Goal: Information Seeking & Learning: Learn about a topic

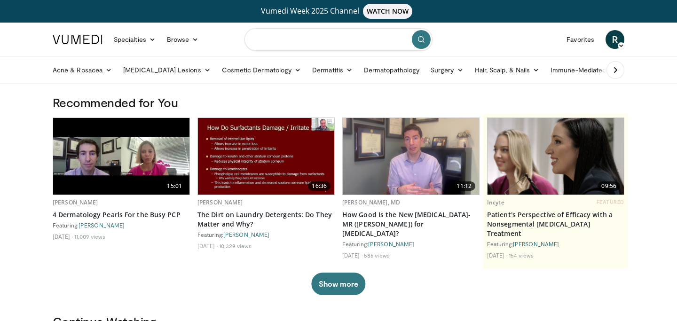
click at [281, 37] on input "Search topics, interventions" at bounding box center [338, 39] width 188 height 23
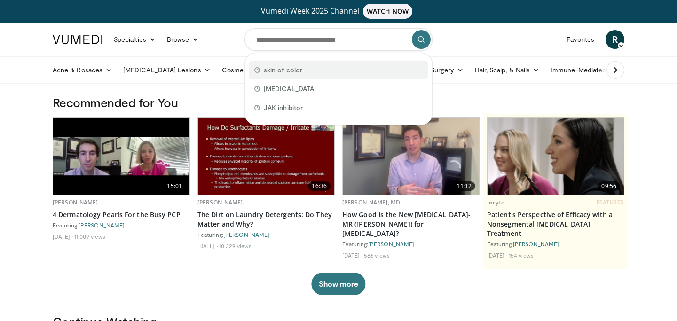
click at [285, 72] on span "skin of color" at bounding box center [283, 69] width 39 height 9
type input "**********"
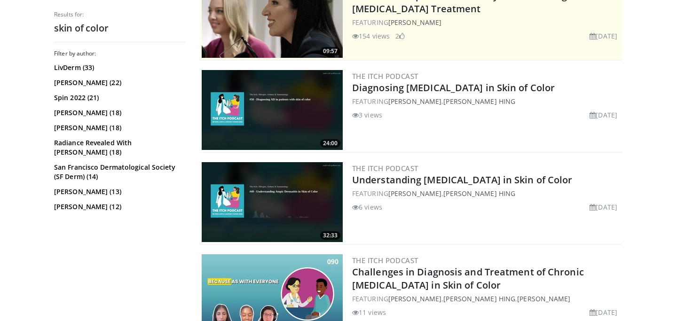
scroll to position [257, 0]
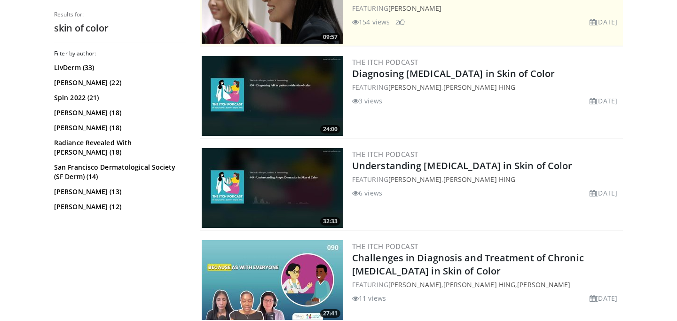
click at [258, 100] on img at bounding box center [272, 96] width 141 height 80
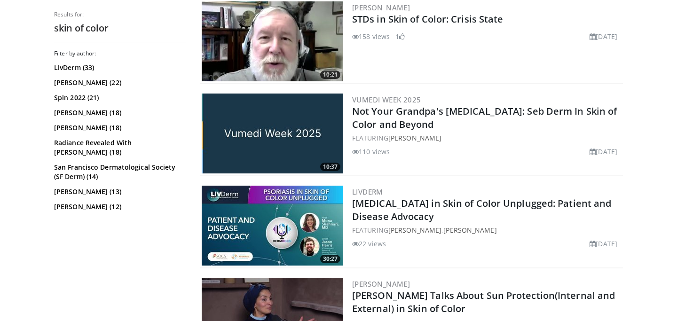
scroll to position [692, 0]
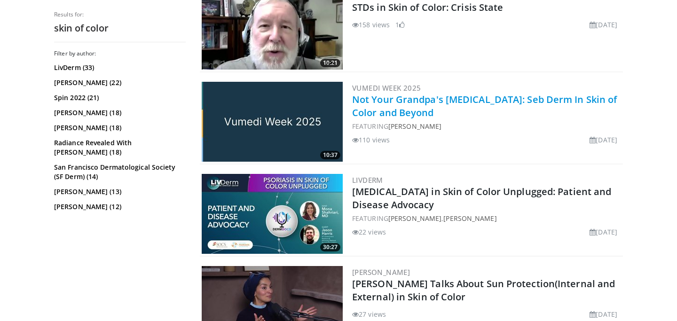
click at [369, 110] on link "Not Your Grandpa's Dandruff: Seb Derm In Skin of Color and Beyond" at bounding box center [484, 106] width 265 height 26
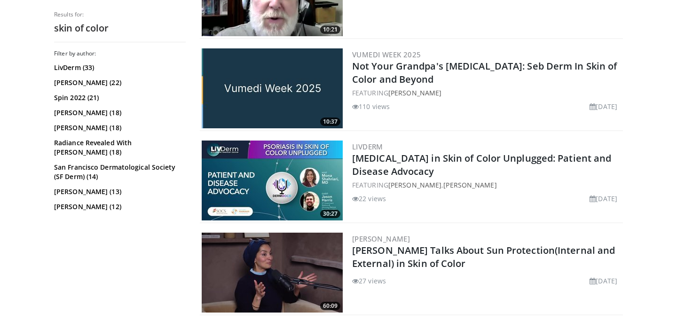
scroll to position [730, 0]
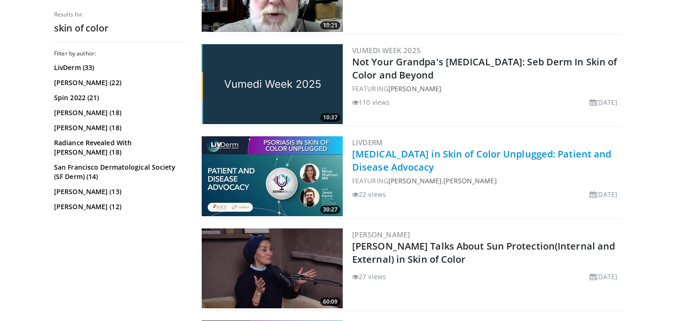
click at [384, 161] on link "[MEDICAL_DATA] in Skin of Color Unplugged: Patient and Disease Advocacy" at bounding box center [481, 161] width 259 height 26
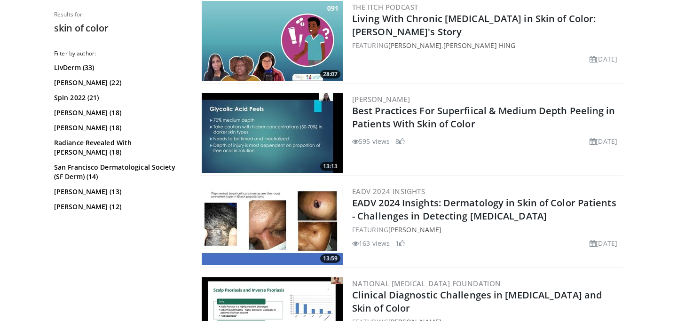
scroll to position [1143, 0]
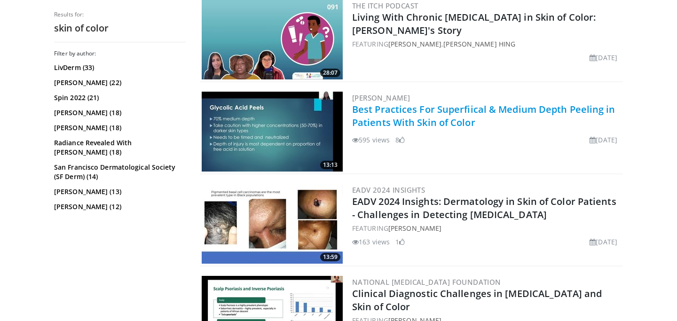
click at [414, 115] on link "Best Practices For Superfiical & Medium Depth Peeling in Patients With Skin of …" at bounding box center [483, 116] width 263 height 26
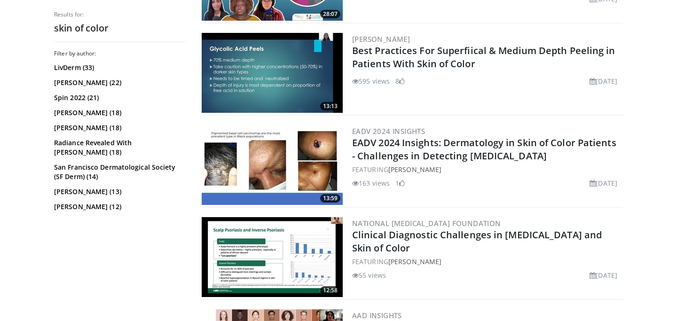
scroll to position [1204, 0]
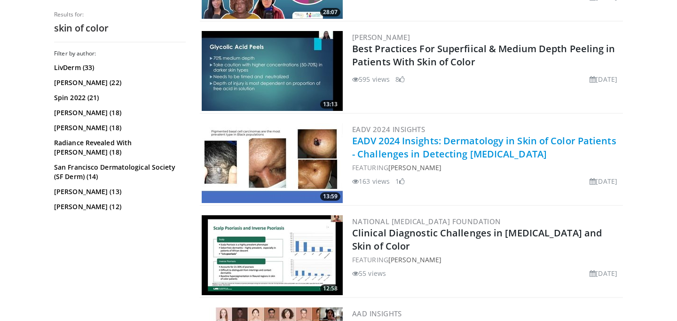
click at [364, 146] on link "EADV 2024 Insights: Dermatology in Skin of Color Patients - Challenges in Detec…" at bounding box center [484, 147] width 264 height 26
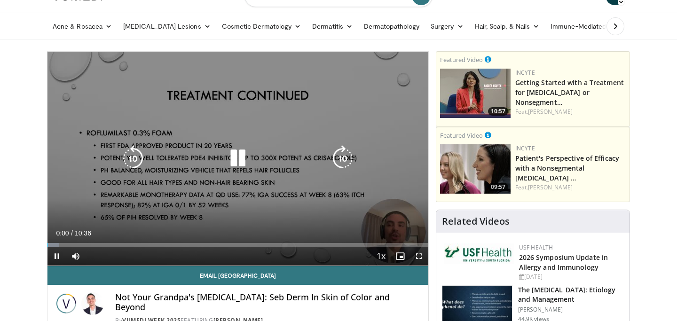
scroll to position [47, 0]
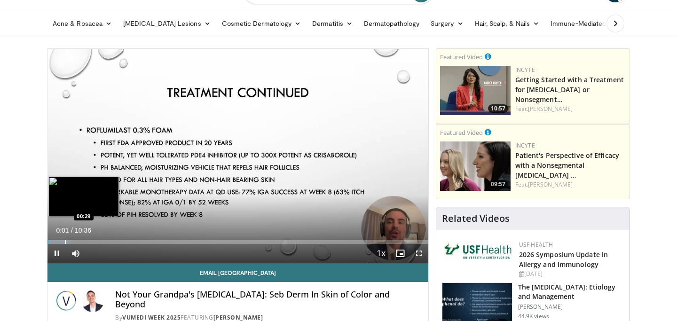
click at [64, 241] on div "Progress Bar" at bounding box center [59, 242] width 24 height 4
click at [90, 243] on div "Progress Bar" at bounding box center [78, 242] width 58 height 4
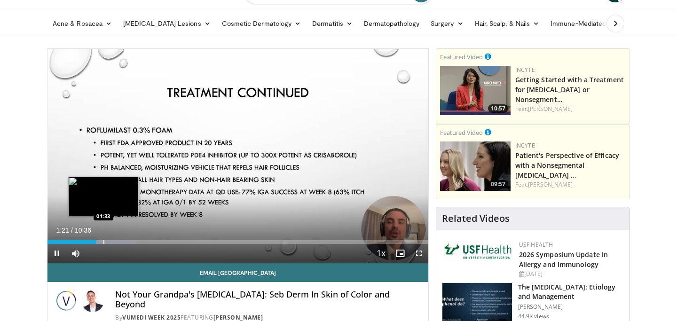
click at [103, 243] on div "Progress Bar" at bounding box center [103, 242] width 1 height 4
click at [116, 243] on div "Progress Bar" at bounding box center [116, 242] width 1 height 4
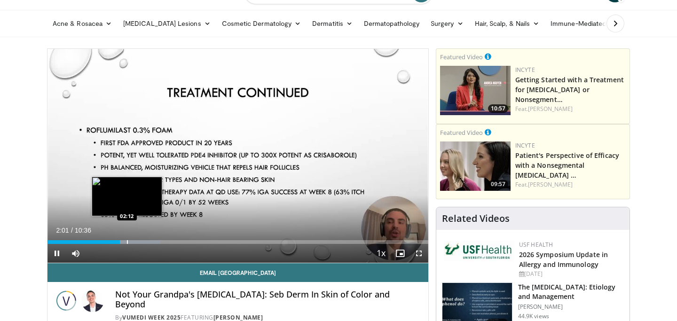
click at [127, 243] on div "Progress Bar" at bounding box center [127, 242] width 1 height 4
click at [139, 241] on div "Progress Bar" at bounding box center [139, 242] width 1 height 4
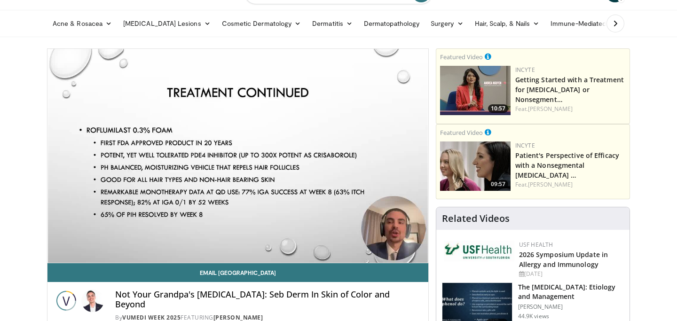
click at [161, 243] on div "10 seconds Tap to unmute" at bounding box center [237, 156] width 381 height 214
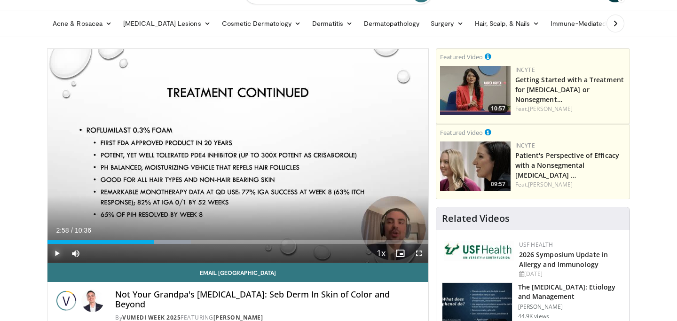
click at [51, 254] on span "Video Player" at bounding box center [56, 253] width 19 height 19
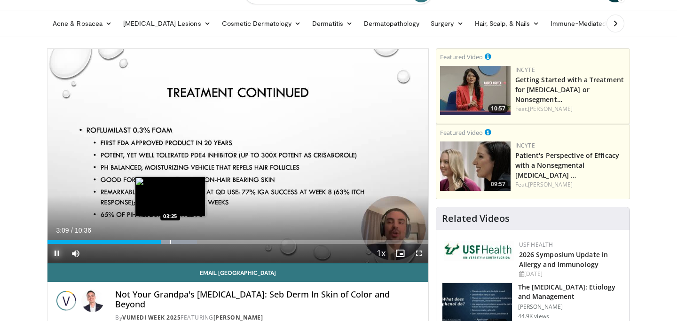
click at [170, 243] on div "Progress Bar" at bounding box center [170, 242] width 1 height 4
click at [180, 241] on div "Progress Bar" at bounding box center [180, 242] width 1 height 4
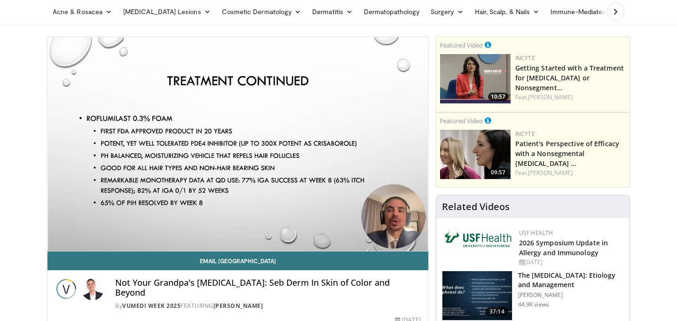
scroll to position [63, 0]
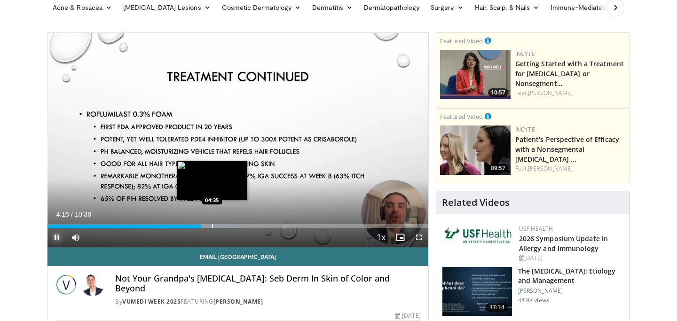
click at [212, 224] on div "Progress Bar" at bounding box center [212, 226] width 1 height 4
click at [219, 228] on div "Progress Bar" at bounding box center [219, 226] width 1 height 4
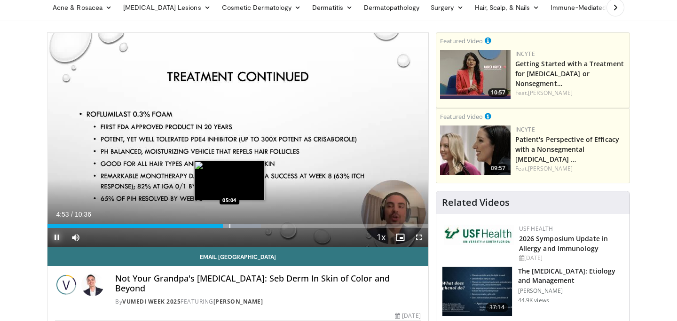
click at [229, 225] on div "Progress Bar" at bounding box center [229, 226] width 1 height 4
click at [238, 227] on div "Progress Bar" at bounding box center [238, 226] width 1 height 4
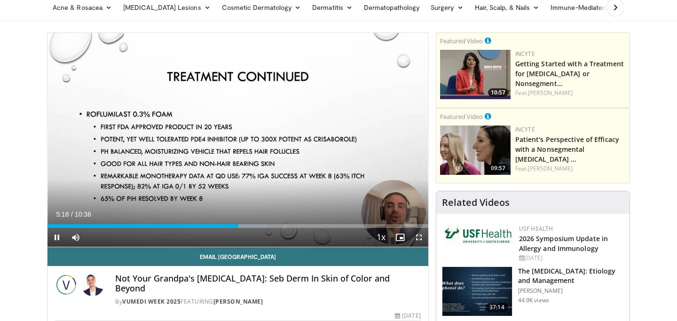
click at [250, 229] on div "Current Time 5:18 / Duration 10:36 Pause Skip Backward Skip Forward Mute Loaded…" at bounding box center [237, 237] width 381 height 19
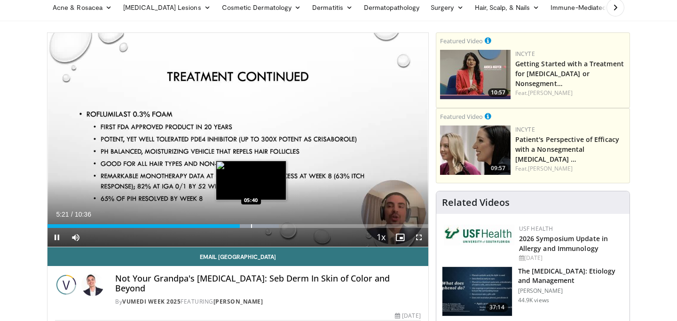
click at [251, 225] on div "Progress Bar" at bounding box center [251, 226] width 1 height 4
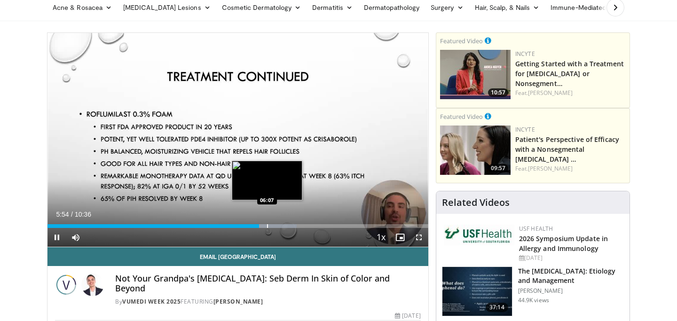
click at [267, 226] on div "Progress Bar" at bounding box center [267, 226] width 1 height 4
click at [275, 226] on div "Progress Bar" at bounding box center [275, 226] width 1 height 4
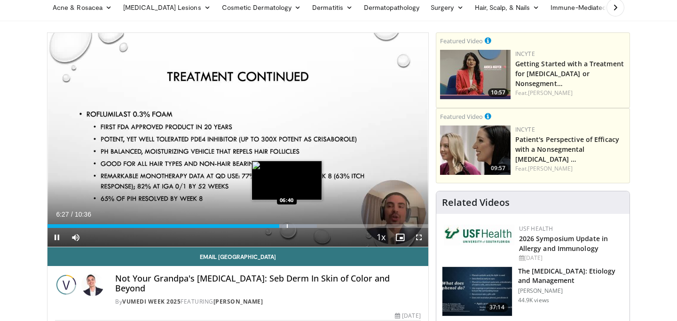
click at [287, 227] on div "Progress Bar" at bounding box center [287, 226] width 1 height 4
click at [293, 228] on div "Progress Bar" at bounding box center [293, 226] width 1 height 4
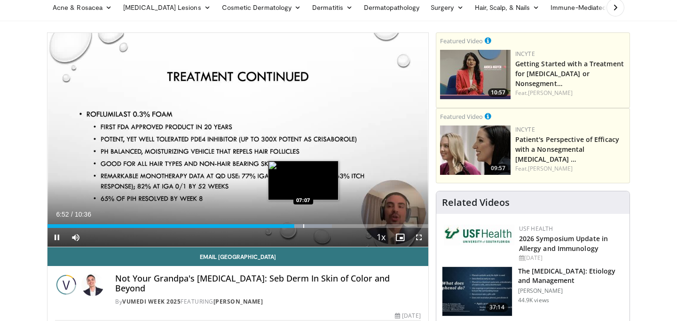
click at [303, 226] on div "Progress Bar" at bounding box center [303, 226] width 1 height 4
click at [311, 226] on div "Progress Bar" at bounding box center [311, 226] width 1 height 4
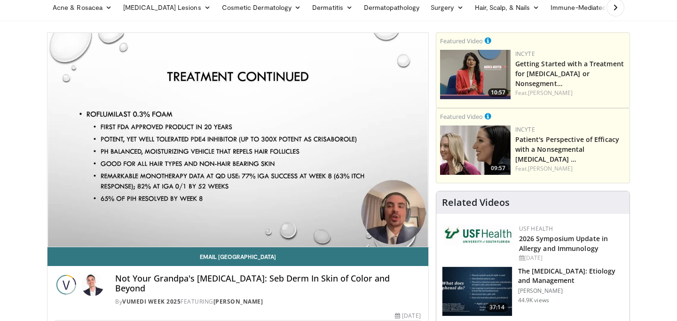
click at [320, 225] on div "10 seconds Tap to unmute" at bounding box center [237, 140] width 381 height 214
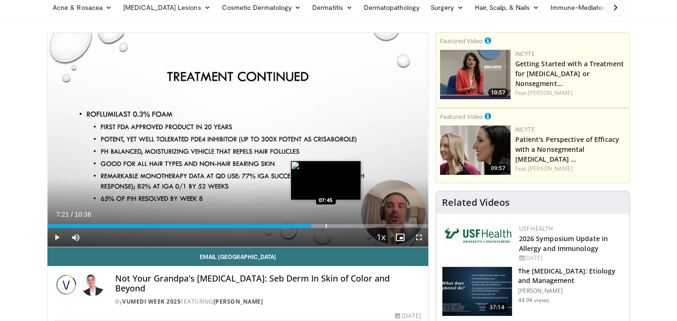
click at [326, 225] on div "Progress Bar" at bounding box center [326, 226] width 1 height 4
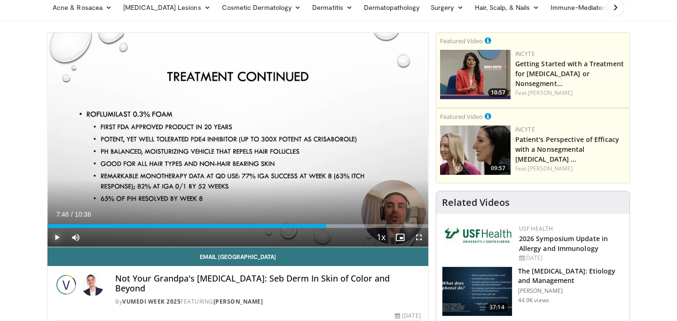
click at [55, 237] on span "Video Player" at bounding box center [56, 237] width 19 height 19
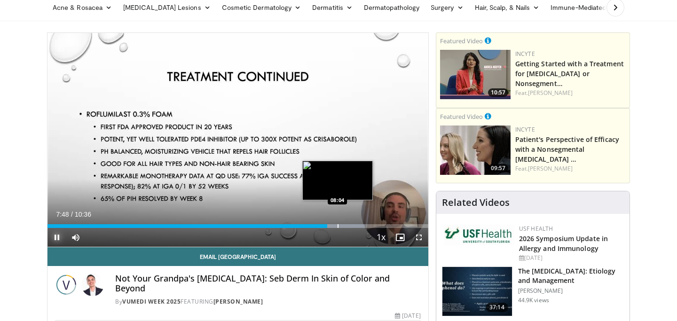
click at [338, 227] on div "Progress Bar" at bounding box center [338, 226] width 1 height 4
click at [346, 226] on div "Progress Bar" at bounding box center [346, 226] width 1 height 4
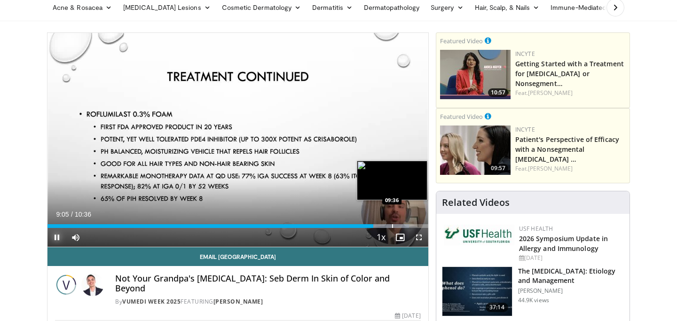
click at [392, 227] on div "Progress Bar" at bounding box center [392, 226] width 1 height 4
click at [403, 226] on div "Progress Bar" at bounding box center [403, 226] width 1 height 4
click at [412, 226] on div "Progress Bar" at bounding box center [412, 226] width 1 height 4
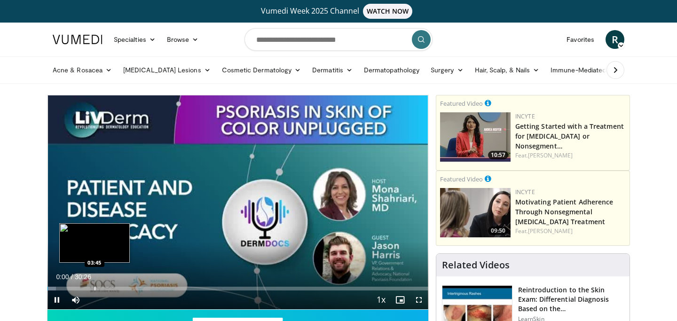
click at [95, 289] on div "Progress Bar" at bounding box center [95, 289] width 1 height 4
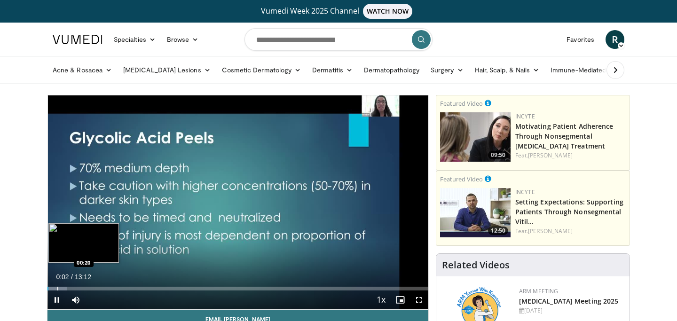
click at [57, 287] on div "Progress Bar" at bounding box center [57, 289] width 1 height 4
click at [64, 288] on div "Progress Bar" at bounding box center [64, 289] width 1 height 4
click at [79, 289] on div "Progress Bar" at bounding box center [79, 289] width 1 height 4
click at [89, 289] on div "Progress Bar" at bounding box center [89, 289] width 1 height 4
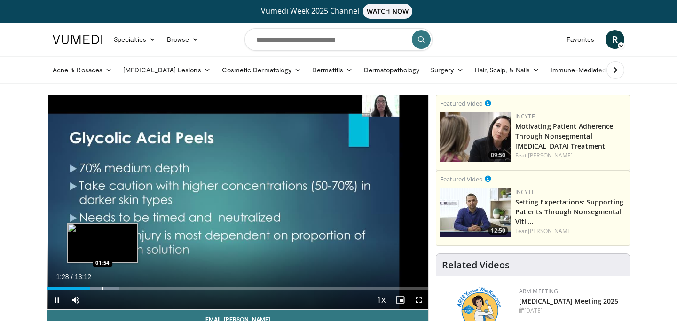
click at [102, 290] on div "Progress Bar" at bounding box center [102, 289] width 1 height 4
click at [111, 290] on div "Progress Bar" at bounding box center [111, 289] width 1 height 4
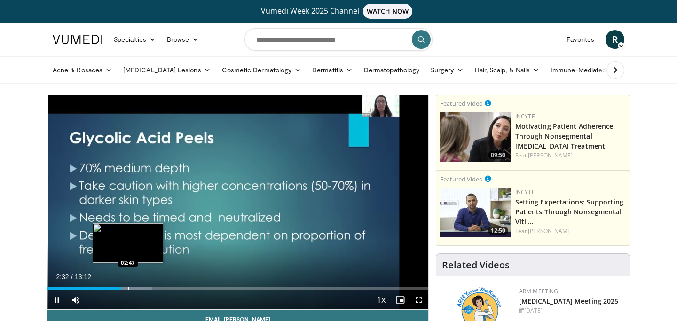
click at [128, 288] on div "Progress Bar" at bounding box center [128, 289] width 1 height 4
click at [135, 288] on div "Progress Bar" at bounding box center [135, 289] width 1 height 4
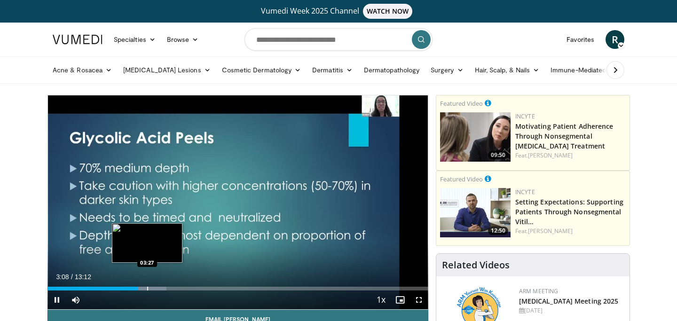
click at [147, 288] on div "Progress Bar" at bounding box center [147, 289] width 1 height 4
click at [155, 288] on div "Progress Bar" at bounding box center [155, 289] width 1 height 4
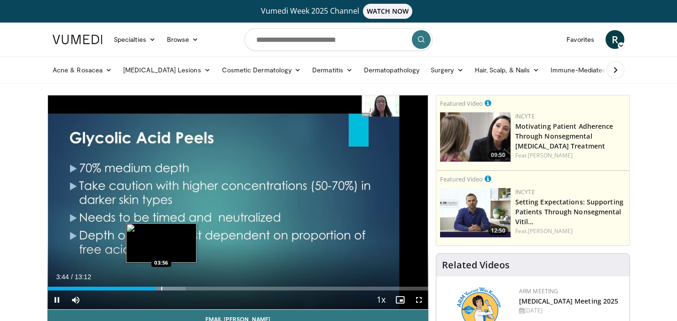
click at [161, 289] on div "Progress Bar" at bounding box center [161, 289] width 1 height 4
click at [170, 289] on div "Progress Bar" at bounding box center [170, 289] width 1 height 4
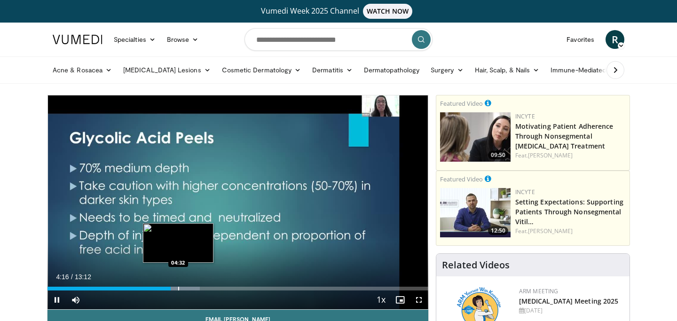
click at [178, 289] on div "Progress Bar" at bounding box center [178, 289] width 1 height 4
click at [189, 288] on div "10 seconds Tap to unmute" at bounding box center [237, 202] width 381 height 214
click at [194, 288] on div "Progress Bar" at bounding box center [194, 289] width 1 height 4
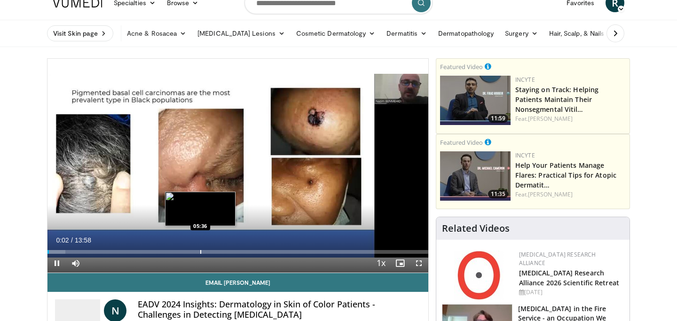
scroll to position [25, 0]
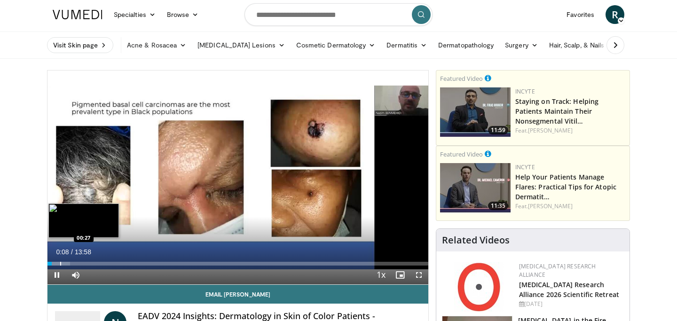
click at [60, 264] on div "Progress Bar" at bounding box center [60, 264] width 1 height 4
click at [72, 263] on div "Progress Bar" at bounding box center [72, 264] width 1 height 4
click at [88, 265] on div "Progress Bar" at bounding box center [84, 264] width 44 height 4
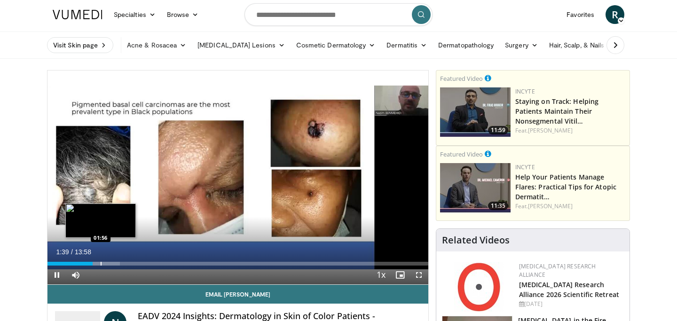
click at [101, 264] on div "Progress Bar" at bounding box center [101, 264] width 1 height 4
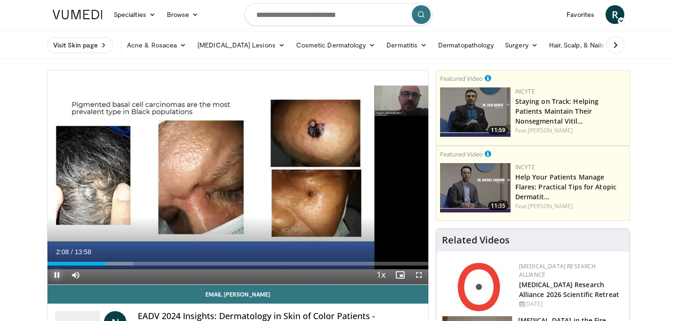
click at [60, 274] on span "Video Player" at bounding box center [56, 275] width 19 height 19
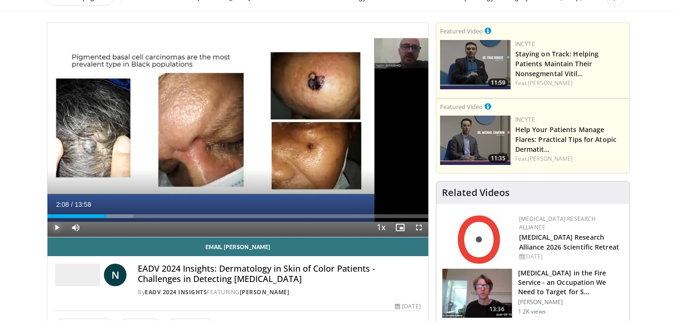
scroll to position [0, 0]
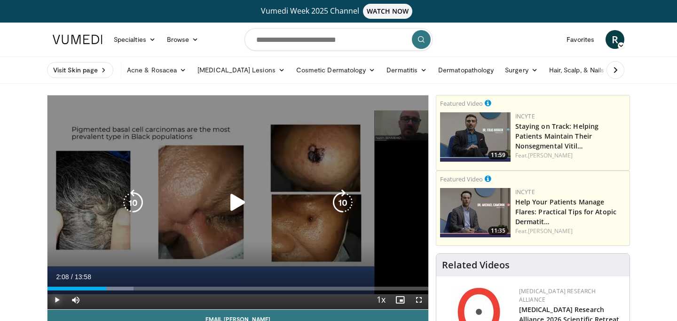
click at [47, 291] on button "Play" at bounding box center [56, 300] width 19 height 19
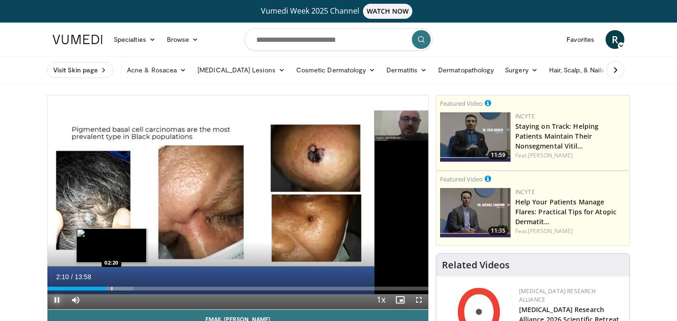
click at [111, 288] on div "Progress Bar" at bounding box center [111, 289] width 1 height 4
click at [121, 288] on div "Progress Bar" at bounding box center [121, 289] width 1 height 4
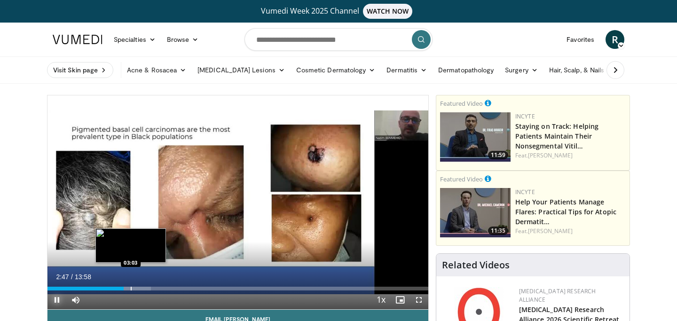
click at [130, 290] on div "Progress Bar" at bounding box center [130, 289] width 44 height 4
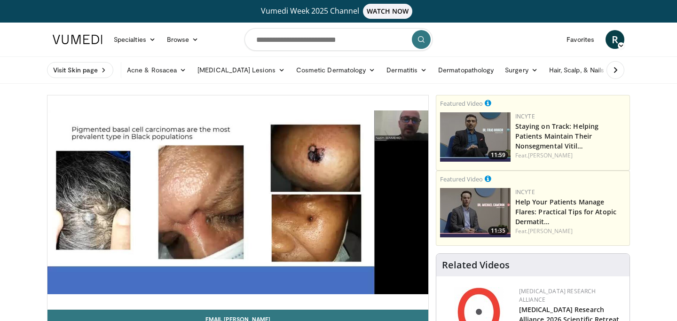
click at [138, 290] on div "10 seconds Tap to unmute" at bounding box center [237, 202] width 381 height 214
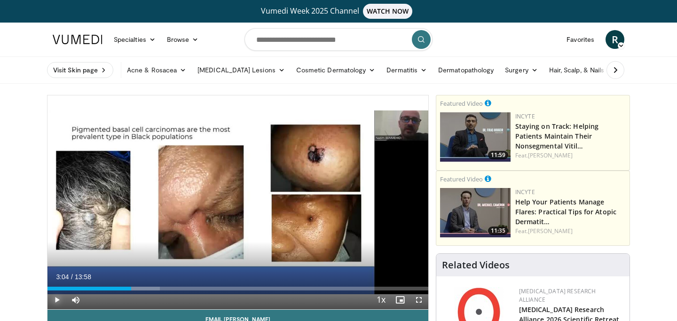
click at [56, 303] on span "Video Player" at bounding box center [56, 300] width 19 height 19
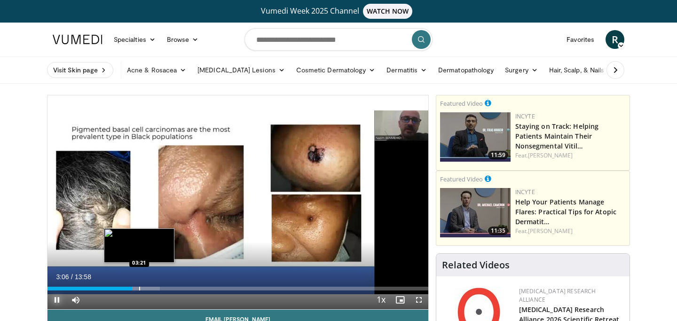
click at [139, 288] on div "Progress Bar" at bounding box center [139, 289] width 1 height 4
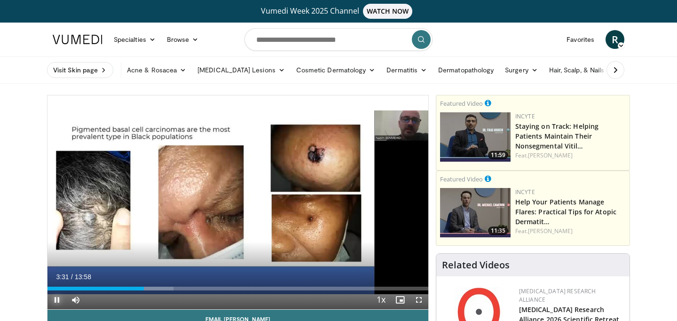
click at [57, 300] on span "Video Player" at bounding box center [56, 300] width 19 height 19
click at [57, 302] on span "Video Player" at bounding box center [56, 300] width 19 height 19
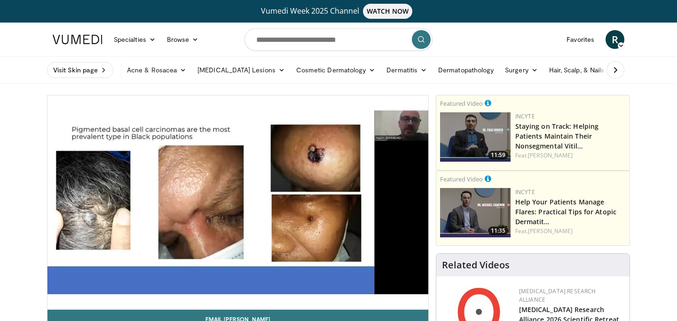
click at [57, 302] on div "10 seconds Tap to unmute" at bounding box center [237, 202] width 381 height 214
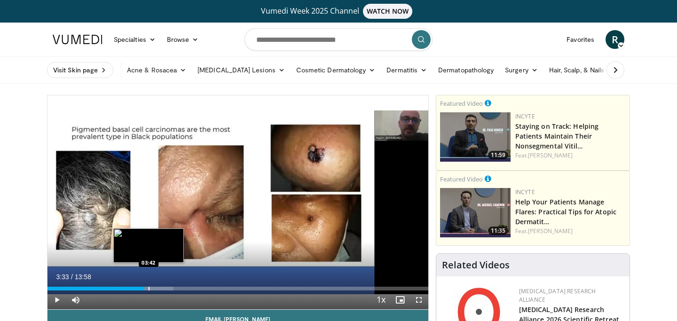
click at [149, 290] on div "Progress Bar" at bounding box center [149, 289] width 1 height 4
click at [152, 290] on div "Progress Bar" at bounding box center [152, 289] width 1 height 4
click at [158, 289] on div "Progress Bar" at bounding box center [158, 289] width 1 height 4
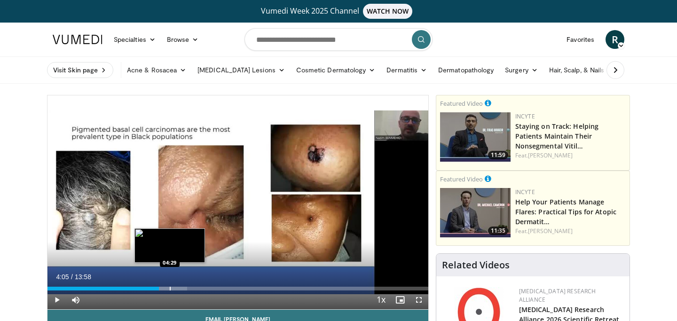
click at [169, 289] on div "Progress Bar" at bounding box center [166, 289] width 41 height 4
click at [175, 289] on div "Progress Bar" at bounding box center [175, 289] width 1 height 4
click at [180, 290] on div "Progress Bar" at bounding box center [180, 289] width 1 height 4
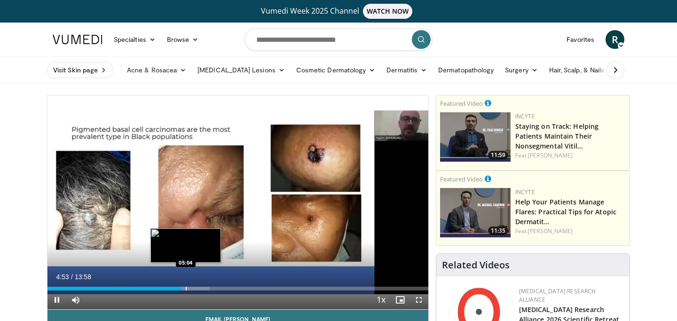
click at [186, 287] on div "Progress Bar" at bounding box center [186, 289] width 1 height 4
click at [191, 287] on div "Progress Bar" at bounding box center [191, 289] width 1 height 4
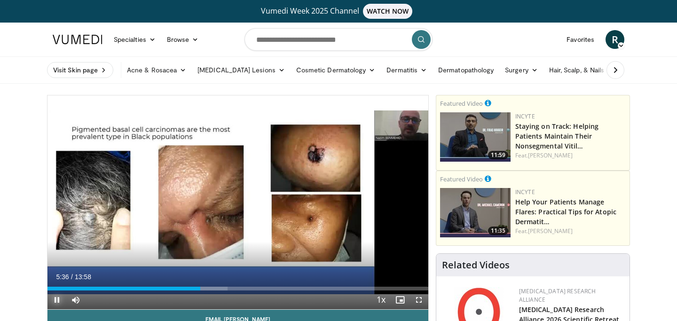
click at [58, 297] on span "Video Player" at bounding box center [56, 300] width 19 height 19
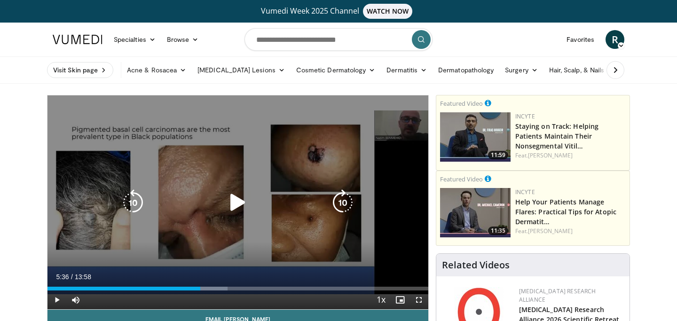
click at [236, 197] on icon "Video Player" at bounding box center [238, 202] width 26 height 26
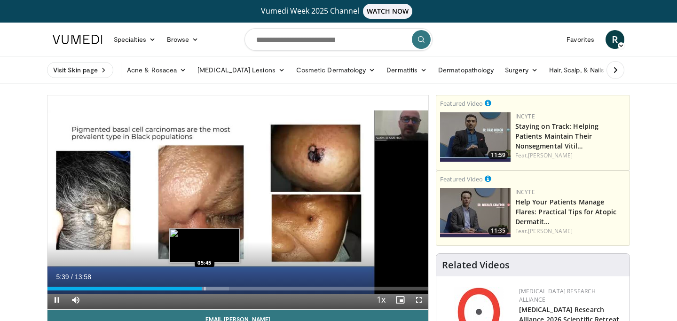
click at [205, 289] on div "Progress Bar" at bounding box center [205, 289] width 1 height 4
click at [211, 288] on div "Progress Bar" at bounding box center [211, 289] width 1 height 4
click at [216, 288] on div "Progress Bar" at bounding box center [216, 289] width 1 height 4
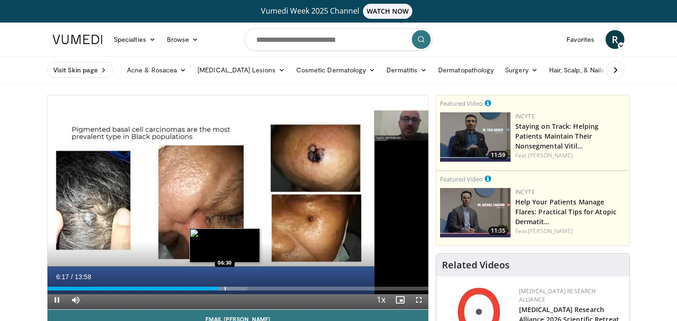
click at [225, 290] on div "Progress Bar" at bounding box center [225, 289] width 1 height 4
click at [235, 289] on div "Progress Bar" at bounding box center [235, 289] width 1 height 4
click at [240, 289] on div "Progress Bar" at bounding box center [240, 289] width 1 height 4
click at [234, 289] on div "Progress Bar" at bounding box center [234, 289] width 1 height 4
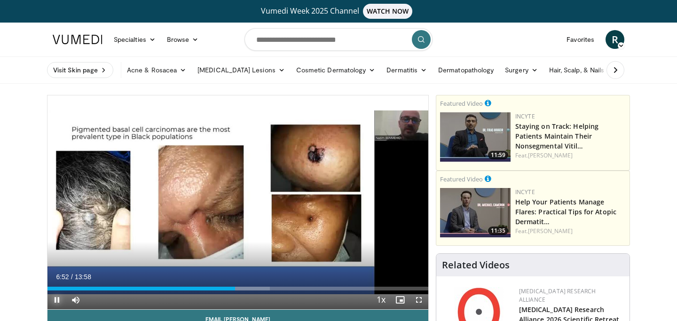
click at [63, 300] on span "Video Player" at bounding box center [56, 300] width 19 height 19
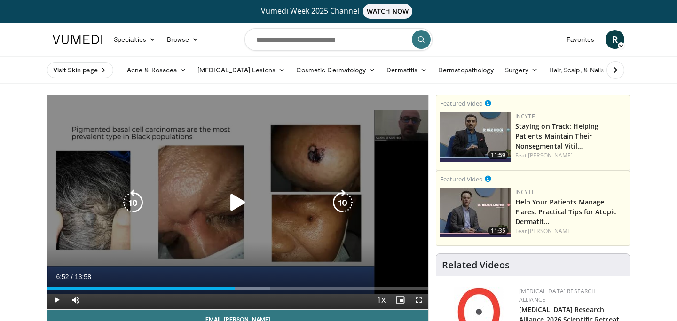
click at [233, 205] on icon "Video Player" at bounding box center [238, 202] width 26 height 26
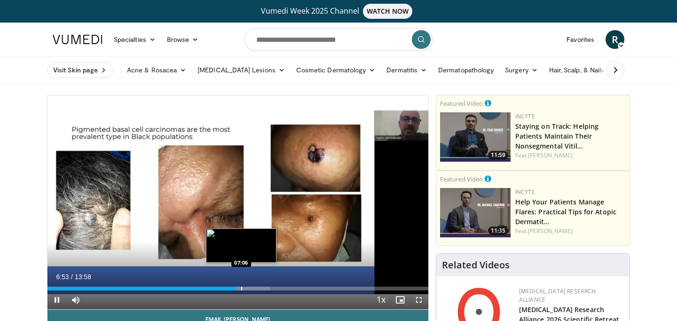
click at [241, 289] on div "Progress Bar" at bounding box center [241, 289] width 1 height 4
click at [248, 289] on div "Progress Bar" at bounding box center [248, 289] width 1 height 4
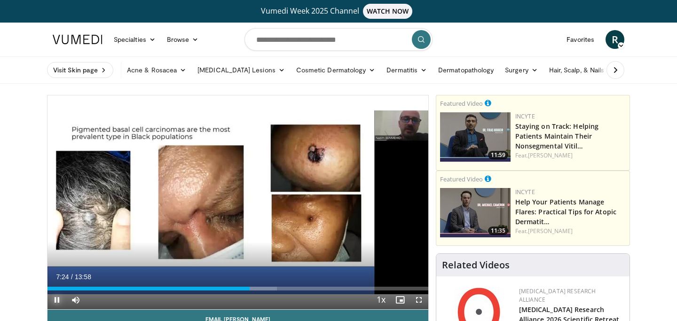
click at [55, 302] on span "Video Player" at bounding box center [56, 300] width 19 height 19
click at [47, 291] on button "Play" at bounding box center [56, 300] width 19 height 19
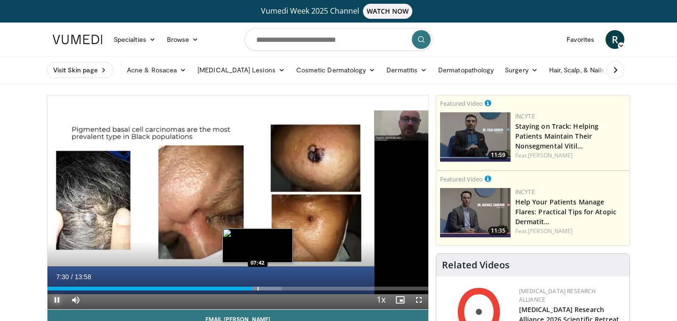
click at [258, 290] on div "Progress Bar" at bounding box center [258, 289] width 1 height 4
click at [264, 289] on div "Progress Bar" at bounding box center [264, 289] width 1 height 4
click at [271, 290] on div "Progress Bar" at bounding box center [272, 289] width 42 height 4
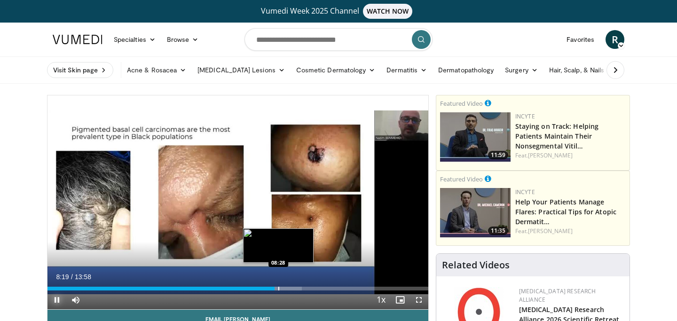
click at [278, 289] on div "Progress Bar" at bounding box center [278, 289] width 1 height 4
click at [290, 290] on div "Progress Bar" at bounding box center [290, 289] width 1 height 4
click at [296, 290] on div "Progress Bar" at bounding box center [296, 289] width 1 height 4
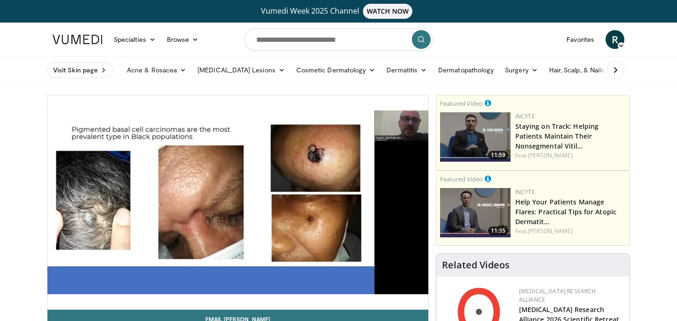
click at [304, 290] on div "10 seconds Tap to unmute" at bounding box center [237, 202] width 381 height 214
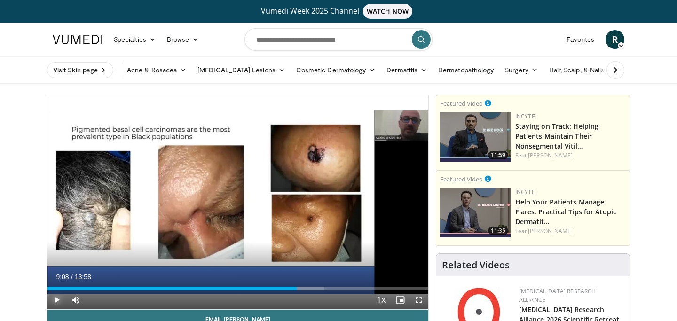
click at [55, 295] on span "Video Player" at bounding box center [56, 300] width 19 height 19
click at [58, 300] on span "Video Player" at bounding box center [56, 300] width 19 height 19
click at [51, 302] on span "Video Player" at bounding box center [56, 300] width 19 height 19
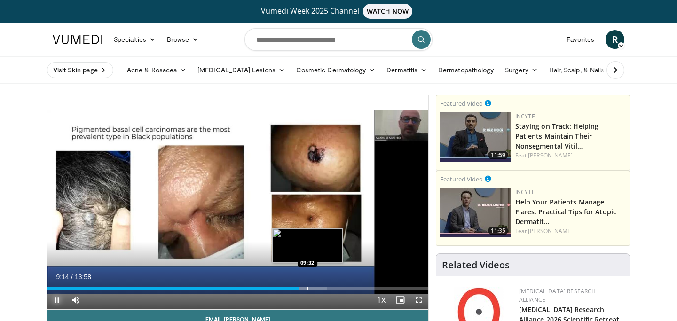
click at [307, 288] on div "Progress Bar" at bounding box center [307, 289] width 1 height 4
click at [311, 290] on div "Progress Bar" at bounding box center [311, 289] width 1 height 4
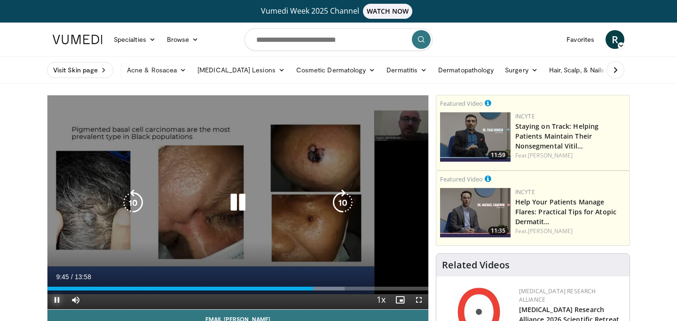
click at [47, 291] on button "Pause" at bounding box center [56, 300] width 19 height 19
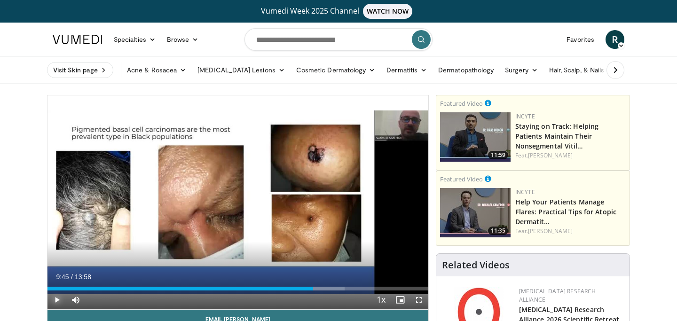
click at [47, 291] on button "Play" at bounding box center [56, 300] width 19 height 19
click at [320, 289] on div "Progress Bar" at bounding box center [320, 289] width 1 height 4
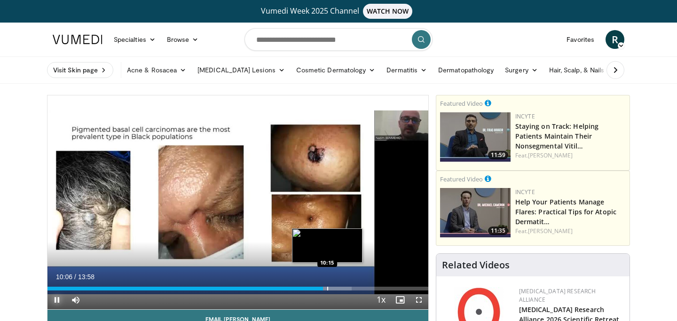
click at [327, 287] on div "Progress Bar" at bounding box center [327, 289] width 1 height 4
click at [335, 289] on div "Progress Bar" at bounding box center [335, 289] width 1 height 4
click at [342, 289] on div "Progress Bar" at bounding box center [342, 289] width 1 height 4
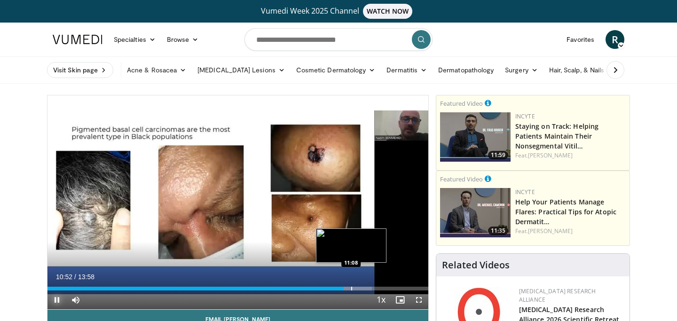
click at [351, 289] on div "Progress Bar" at bounding box center [351, 289] width 42 height 4
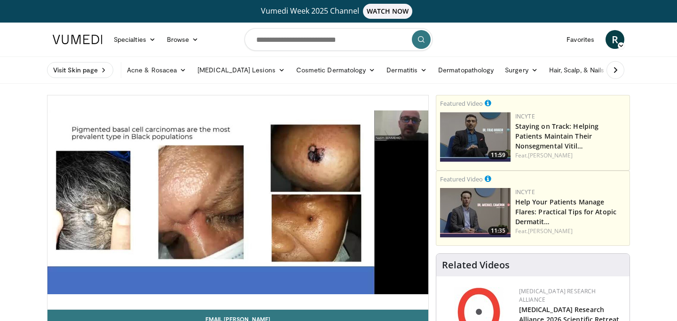
click at [358, 289] on div "10 seconds Tap to unmute" at bounding box center [237, 202] width 381 height 214
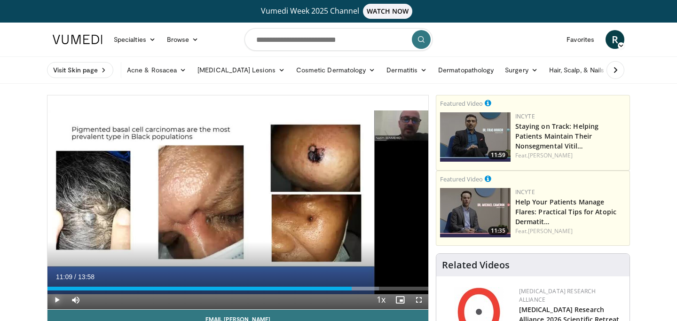
click at [52, 302] on span "Video Player" at bounding box center [56, 300] width 19 height 19
click at [359, 290] on div "Progress Bar" at bounding box center [359, 289] width 1 height 4
click at [370, 287] on div "Progress Bar" at bounding box center [370, 289] width 1 height 4
click at [382, 288] on div "Progress Bar" at bounding box center [382, 289] width 1 height 4
click at [392, 288] on div "Progress Bar" at bounding box center [392, 289] width 1 height 4
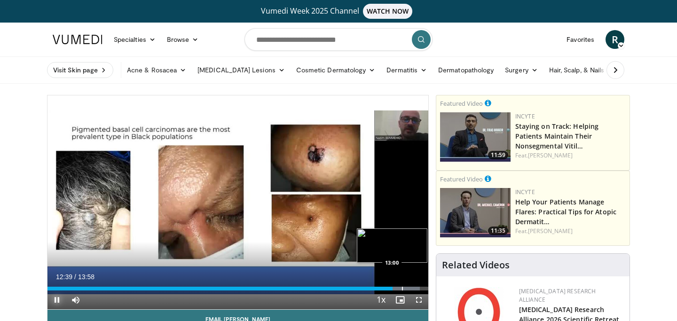
click at [402, 288] on div "Progress Bar" at bounding box center [402, 289] width 1 height 4
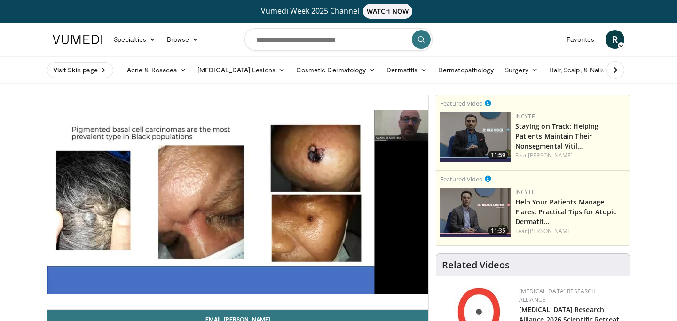
click at [47, 291] on button "Pause" at bounding box center [56, 300] width 19 height 19
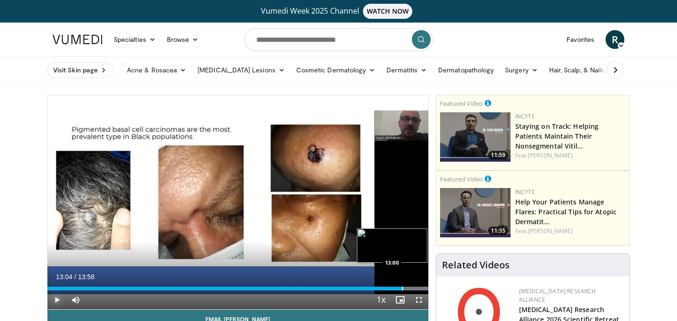
click at [47, 291] on button "Play" at bounding box center [56, 300] width 19 height 19
click at [412, 288] on div "Progress Bar" at bounding box center [412, 289] width 1 height 4
click at [407, 290] on div "Progress Bar" at bounding box center [407, 289] width 1 height 4
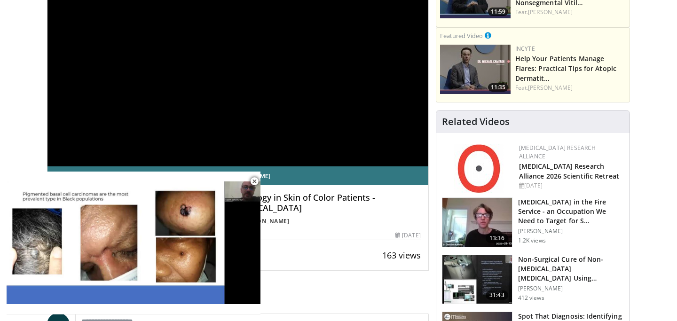
scroll to position [174, 0]
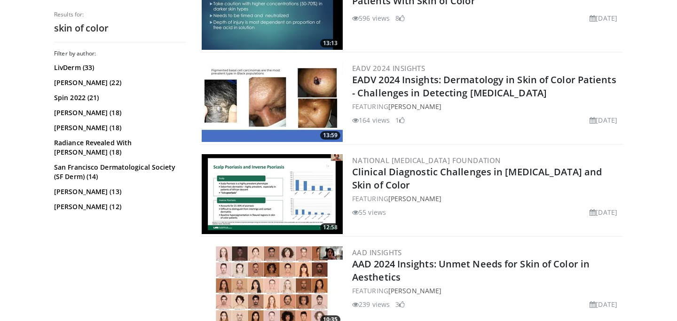
scroll to position [1279, 0]
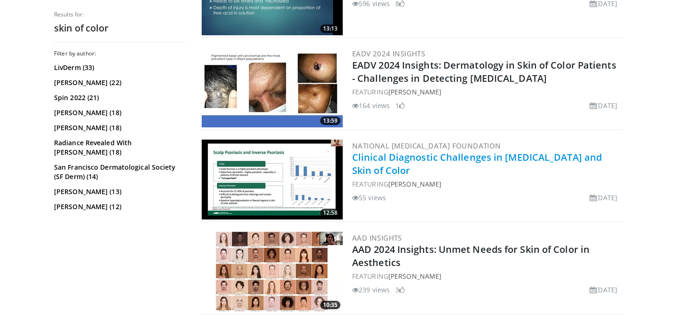
click at [419, 158] on link "Clinical Diagnostic Challenges in [MEDICAL_DATA] and Skin of Color" at bounding box center [477, 164] width 250 height 26
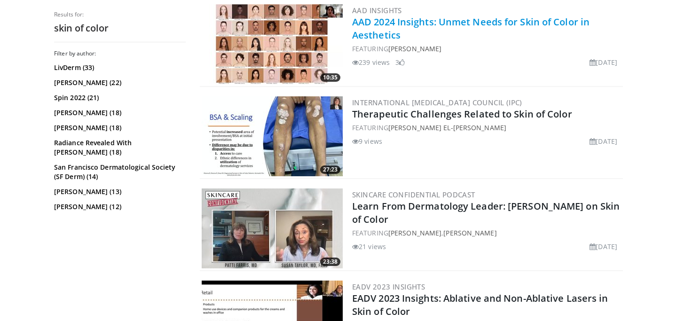
scroll to position [1495, 0]
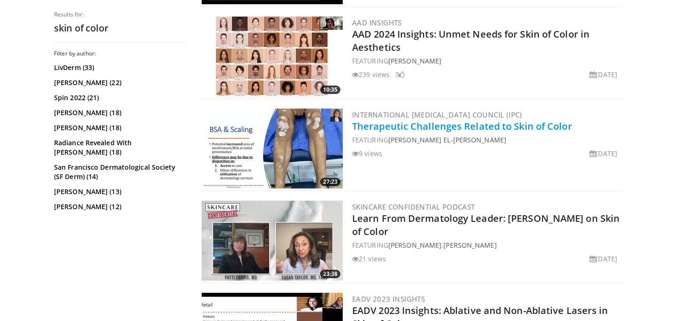
click at [382, 125] on link "Therapeutic Challenges Related to Skin of Color" at bounding box center [462, 126] width 220 height 13
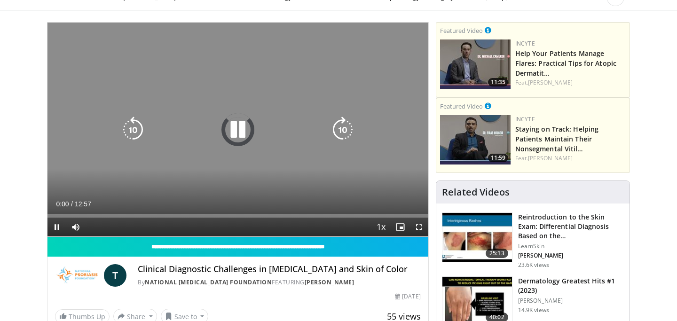
scroll to position [101, 0]
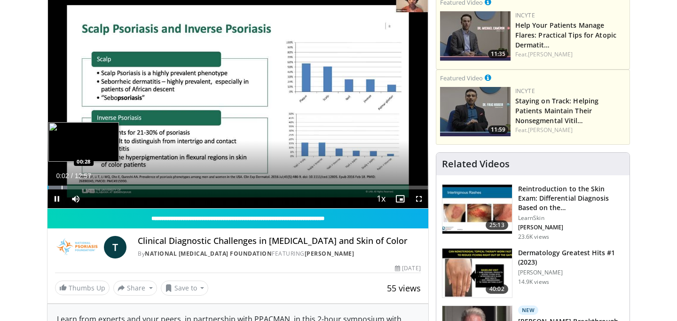
click at [62, 187] on div "Progress Bar" at bounding box center [62, 188] width 1 height 4
click at [70, 186] on div "Progress Bar" at bounding box center [70, 188] width 1 height 4
click at [79, 186] on div "Progress Bar" at bounding box center [79, 188] width 1 height 4
click at [87, 187] on div "Progress Bar" at bounding box center [87, 188] width 1 height 4
click at [92, 187] on div "Progress Bar" at bounding box center [92, 188] width 1 height 4
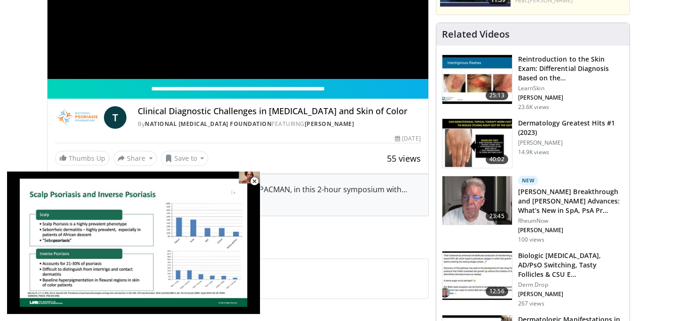
scroll to position [0, 0]
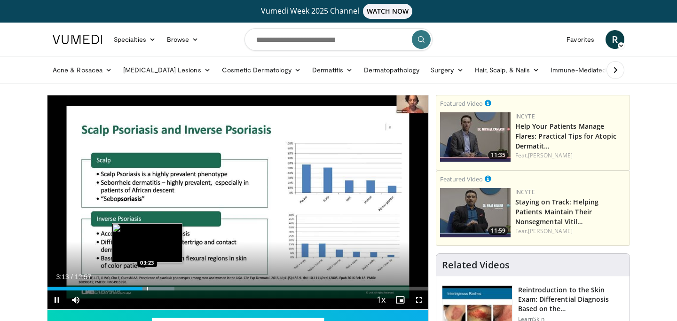
click at [147, 288] on div "Progress Bar" at bounding box center [147, 289] width 1 height 4
click at [153, 288] on div "Progress Bar" at bounding box center [153, 289] width 1 height 4
click at [160, 290] on div "Progress Bar" at bounding box center [160, 289] width 1 height 4
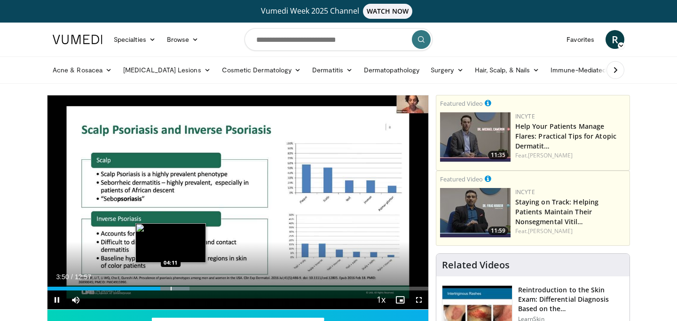
click at [171, 289] on div "Progress Bar" at bounding box center [171, 289] width 1 height 4
click at [179, 289] on div "Progress Bar" at bounding box center [178, 289] width 1 height 4
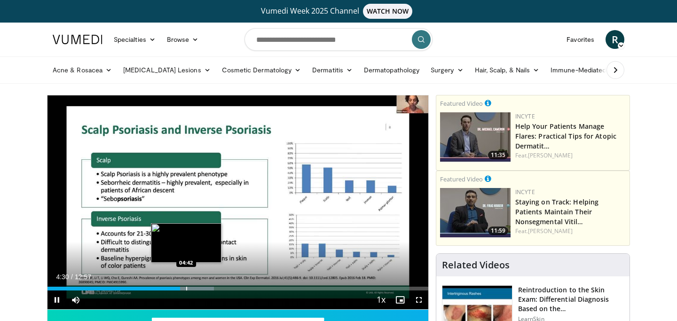
click at [186, 288] on div "Progress Bar" at bounding box center [189, 289] width 48 height 4
click at [193, 289] on div "Progress Bar" at bounding box center [193, 289] width 1 height 4
click at [203, 290] on div "Progress Bar" at bounding box center [203, 289] width 1 height 4
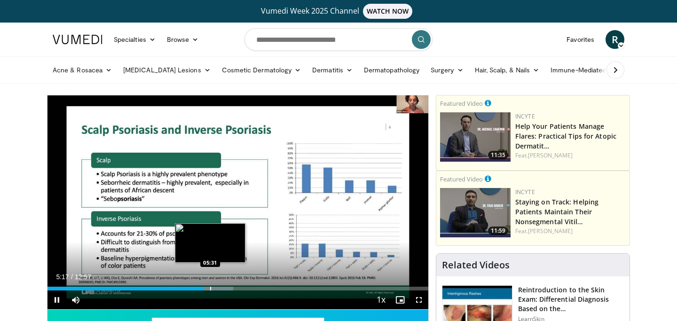
click at [210, 289] on div "Progress Bar" at bounding box center [210, 289] width 1 height 4
click at [221, 290] on div "Progress Bar" at bounding box center [221, 289] width 1 height 4
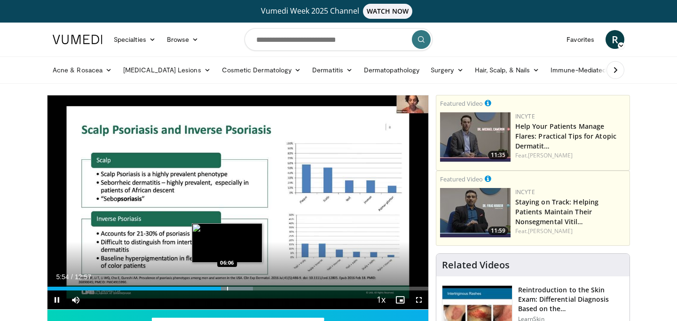
click at [226, 290] on div "Progress Bar" at bounding box center [229, 289] width 47 height 4
click at [231, 290] on div "Progress Bar" at bounding box center [231, 289] width 1 height 4
click at [239, 289] on div "Progress Bar" at bounding box center [239, 289] width 1 height 4
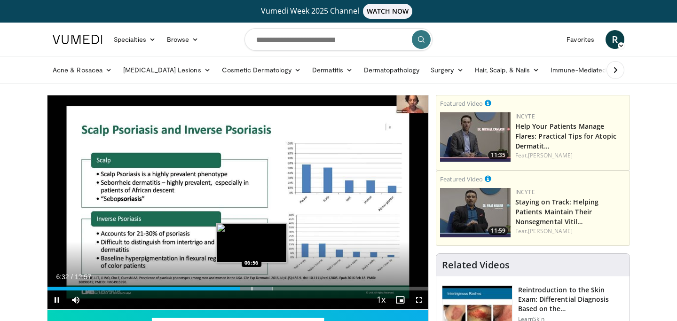
click at [252, 289] on div "Progress Bar" at bounding box center [252, 289] width 1 height 4
click at [264, 288] on div "Progress Bar" at bounding box center [264, 289] width 1 height 4
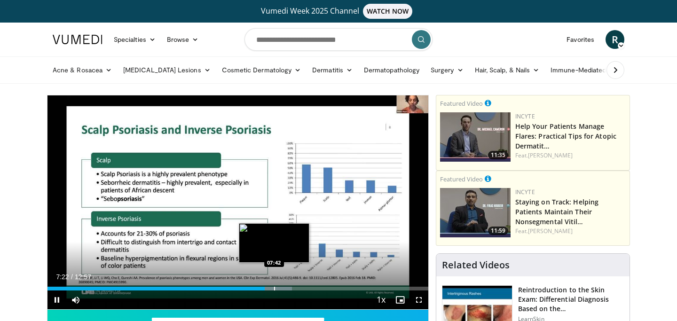
click at [275, 289] on div "Progress Bar" at bounding box center [274, 289] width 1 height 4
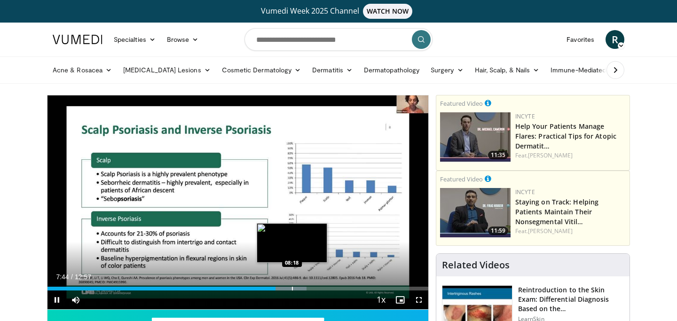
click at [292, 288] on div "Progress Bar" at bounding box center [292, 289] width 1 height 4
click at [307, 289] on div "Progress Bar" at bounding box center [307, 289] width 1 height 4
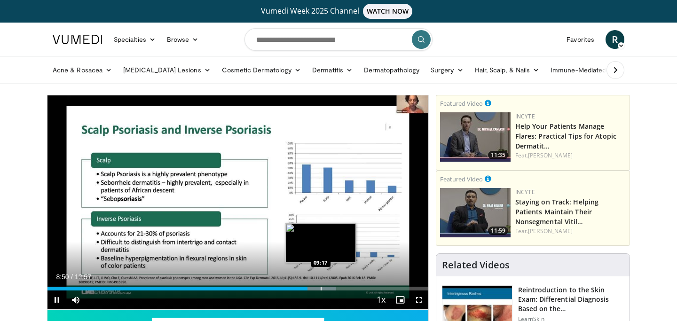
click at [321, 289] on div "Progress Bar" at bounding box center [321, 289] width 1 height 4
click at [333, 289] on div "Progress Bar" at bounding box center [333, 289] width 1 height 4
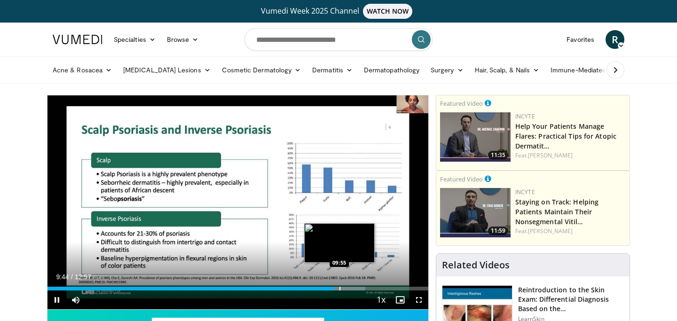
click at [339, 288] on div "Progress Bar" at bounding box center [339, 289] width 1 height 4
click at [347, 288] on div "Progress Bar" at bounding box center [347, 289] width 45 height 4
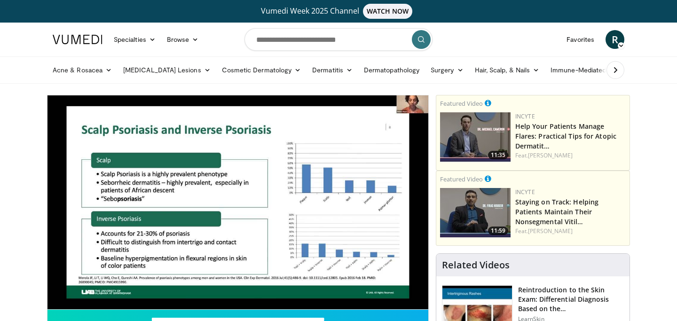
click at [355, 289] on div "10 seconds Tap to unmute" at bounding box center [237, 202] width 381 height 214
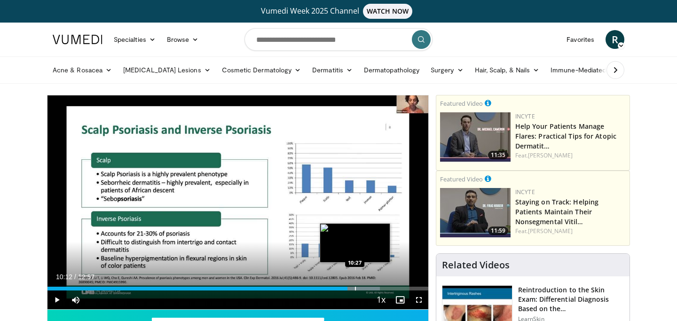
click at [355, 289] on div "Progress Bar" at bounding box center [355, 289] width 1 height 4
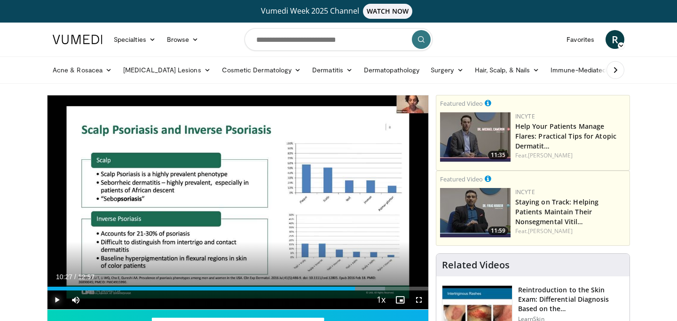
click at [60, 298] on span "Video Player" at bounding box center [56, 300] width 19 height 19
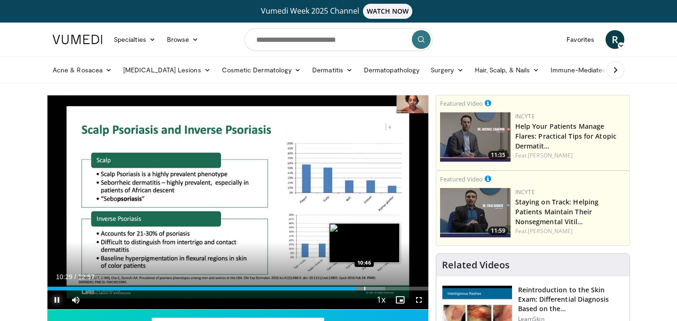
click at [364, 290] on div "Progress Bar" at bounding box center [364, 289] width 1 height 4
click at [371, 289] on div "Progress Bar" at bounding box center [371, 289] width 1 height 4
click at [379, 289] on div "Progress Bar" at bounding box center [379, 289] width 1 height 4
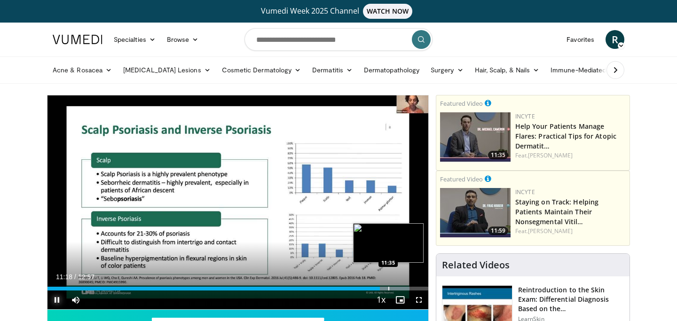
click at [388, 290] on div "Progress Bar" at bounding box center [388, 289] width 1 height 4
click at [397, 289] on div "Progress Bar" at bounding box center [397, 289] width 1 height 4
click at [402, 289] on div "Progress Bar" at bounding box center [402, 289] width 1 height 4
click at [413, 289] on div "Progress Bar" at bounding box center [413, 289] width 1 height 4
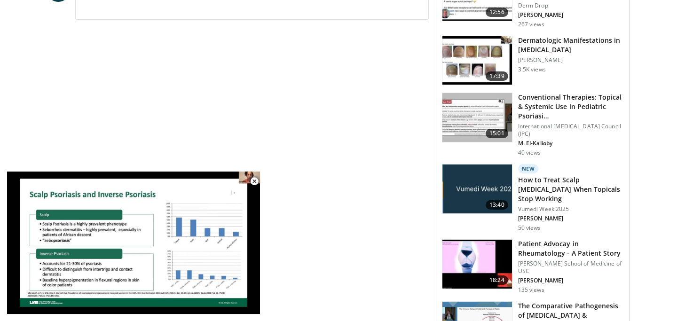
scroll to position [513, 0]
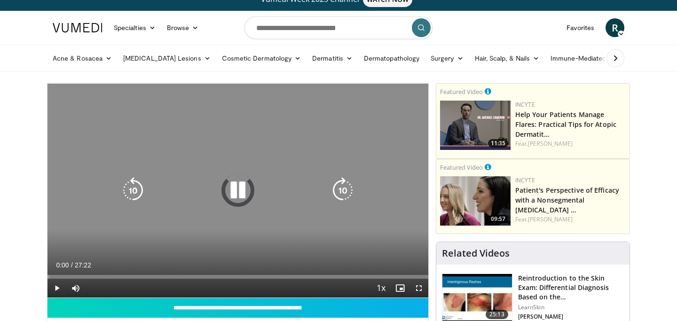
scroll to position [14, 0]
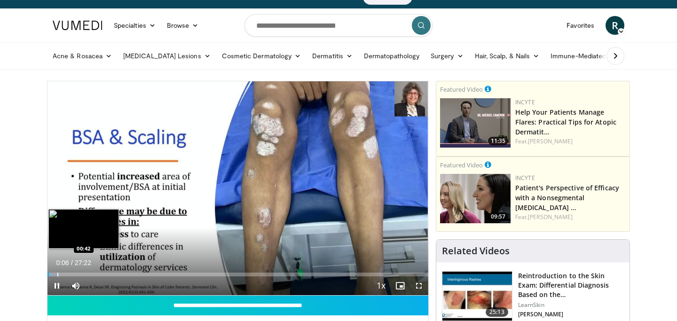
click at [57, 276] on div "Progress Bar" at bounding box center [57, 275] width 1 height 4
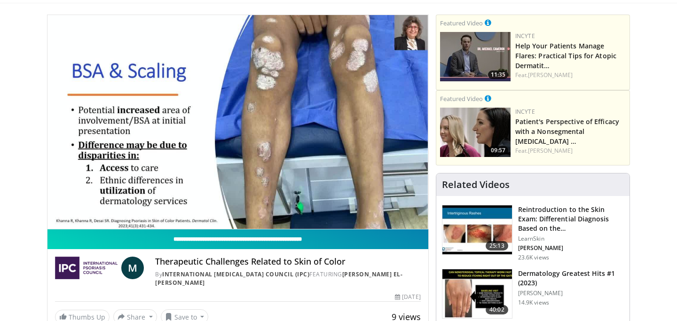
scroll to position [64, 0]
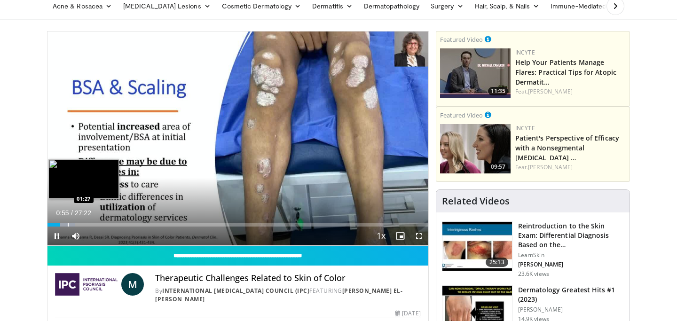
click at [67, 225] on div "Progress Bar" at bounding box center [64, 225] width 23 height 4
click at [74, 224] on div "Progress Bar" at bounding box center [74, 225] width 1 height 4
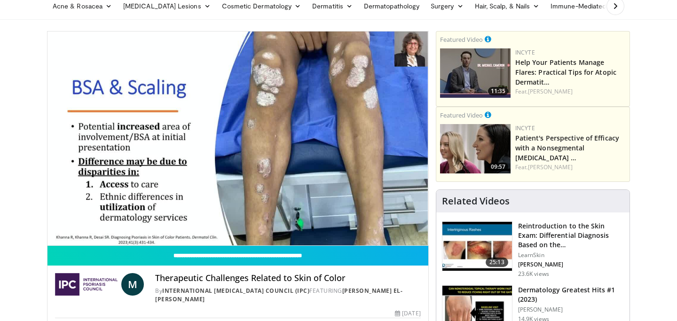
click at [86, 222] on div "10 seconds Tap to unmute" at bounding box center [237, 139] width 381 height 214
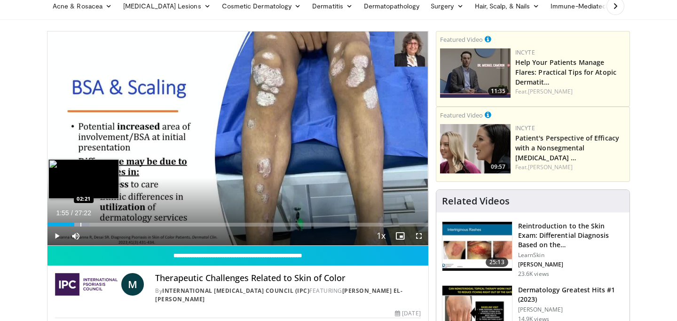
click at [80, 223] on div "Progress Bar" at bounding box center [80, 225] width 1 height 4
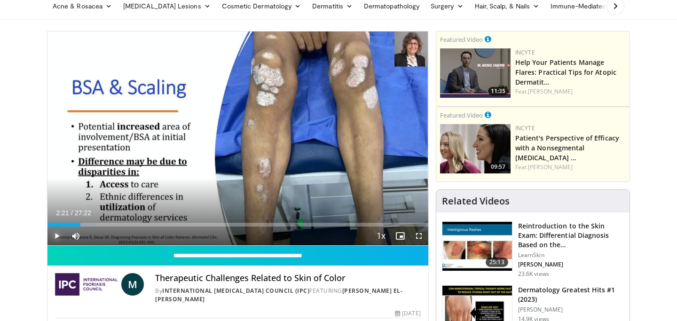
click at [54, 236] on span "Video Player" at bounding box center [56, 236] width 19 height 19
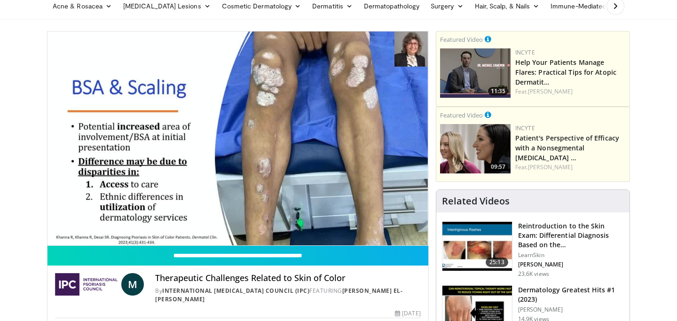
click at [87, 223] on div "10 seconds Tap to unmute" at bounding box center [237, 139] width 381 height 214
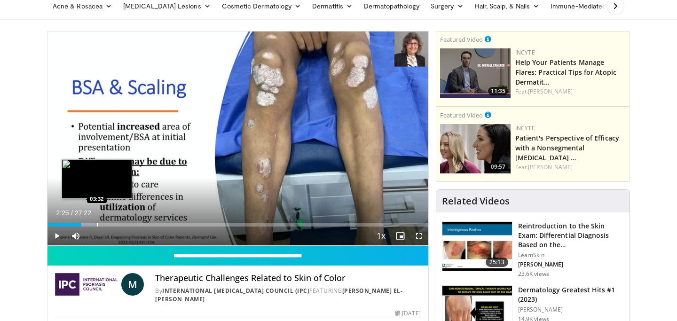
click at [97, 223] on div "Progress Bar" at bounding box center [97, 225] width 1 height 4
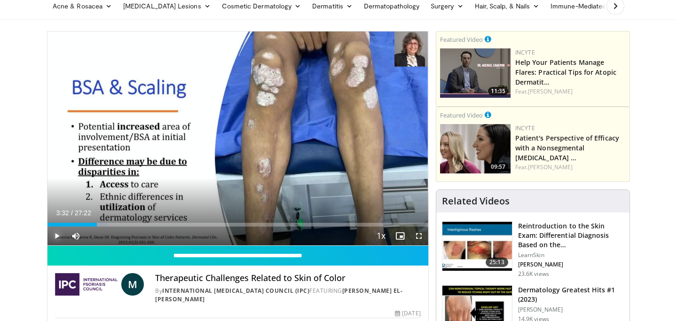
click at [61, 236] on span "Video Player" at bounding box center [56, 236] width 19 height 19
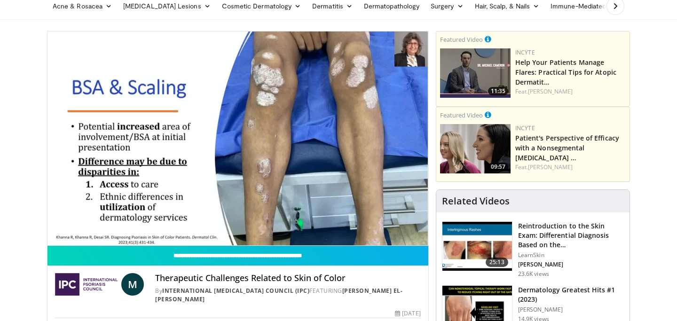
click at [102, 225] on div "10 seconds Tap to unmute" at bounding box center [237, 139] width 381 height 214
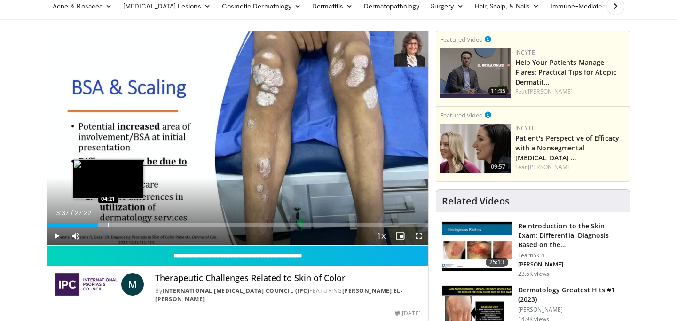
click at [108, 225] on div "Progress Bar" at bounding box center [108, 225] width 1 height 4
click at [114, 223] on div "Progress Bar" at bounding box center [114, 225] width 1 height 4
click at [113, 223] on div "Progress Bar" at bounding box center [113, 225] width 1 height 4
click at [111, 223] on div "Progress Bar" at bounding box center [111, 225] width 1 height 4
click at [115, 224] on div "Progress Bar" at bounding box center [115, 225] width 1 height 4
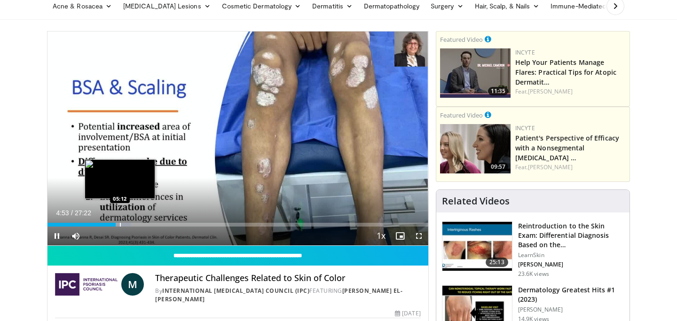
click at [120, 224] on div "Progress Bar" at bounding box center [120, 225] width 1 height 4
click at [110, 225] on div "Progress Bar" at bounding box center [110, 225] width 1 height 4
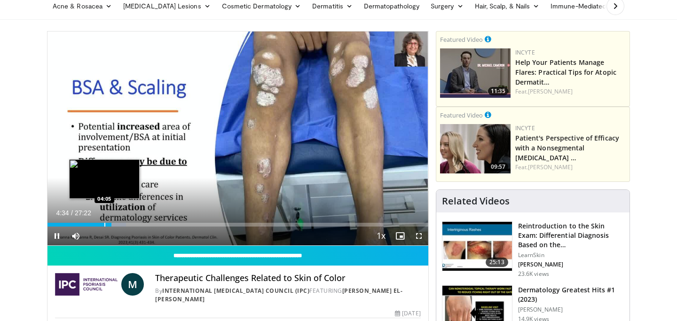
click at [104, 223] on div "Progress Bar" at bounding box center [104, 225] width 1 height 4
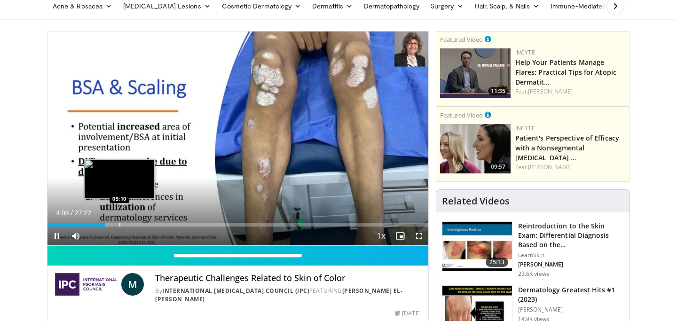
click at [119, 223] on div "Progress Bar" at bounding box center [119, 225] width 1 height 4
click at [127, 225] on div "Progress Bar" at bounding box center [127, 225] width 1 height 4
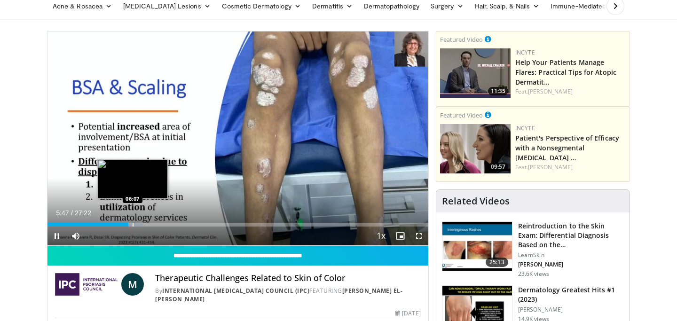
click at [133, 224] on div "Progress Bar" at bounding box center [133, 225] width 1 height 4
click at [141, 224] on div "Progress Bar" at bounding box center [141, 225] width 1 height 4
click at [146, 224] on div "Progress Bar" at bounding box center [146, 225] width 1 height 4
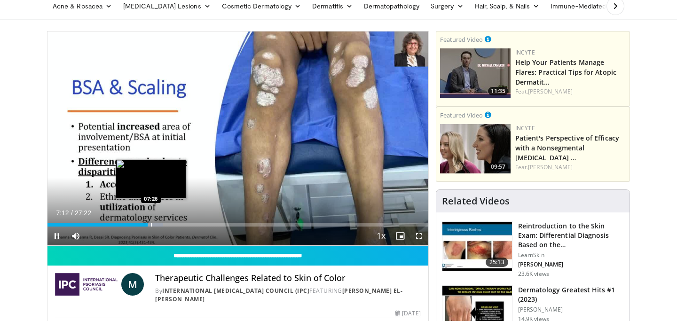
click at [151, 225] on div "Progress Bar" at bounding box center [151, 225] width 1 height 4
click at [157, 226] on div "Progress Bar" at bounding box center [157, 225] width 1 height 4
click at [163, 225] on div "Progress Bar" at bounding box center [163, 225] width 1 height 4
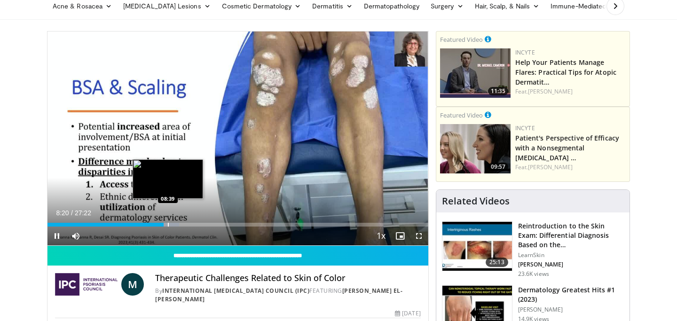
click at [168, 225] on div "Progress Bar" at bounding box center [168, 225] width 1 height 4
click at [174, 225] on div "Progress Bar" at bounding box center [174, 225] width 1 height 4
click at [181, 224] on div "Progress Bar" at bounding box center [181, 225] width 1 height 4
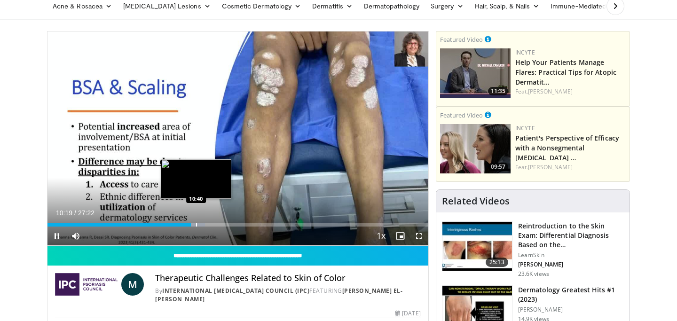
click at [196, 225] on div "Progress Bar" at bounding box center [196, 225] width 1 height 4
click at [208, 225] on div "Progress Bar" at bounding box center [208, 225] width 1 height 4
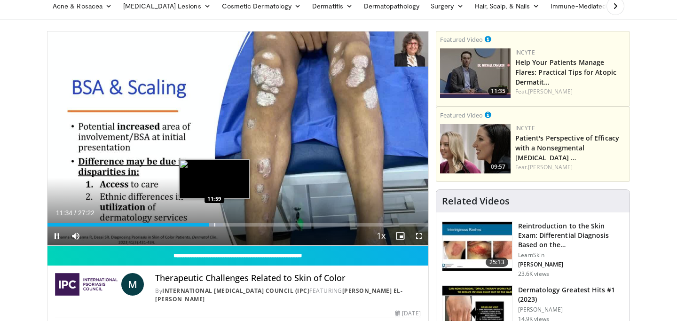
click at [214, 224] on div "Progress Bar" at bounding box center [214, 225] width 1 height 4
click at [218, 225] on div "Progress Bar" at bounding box center [218, 225] width 1 height 4
click at [207, 223] on div "Progress Bar" at bounding box center [207, 225] width 1 height 4
click at [213, 225] on div "Progress Bar" at bounding box center [213, 225] width 1 height 4
click at [219, 225] on div "Progress Bar" at bounding box center [219, 225] width 1 height 4
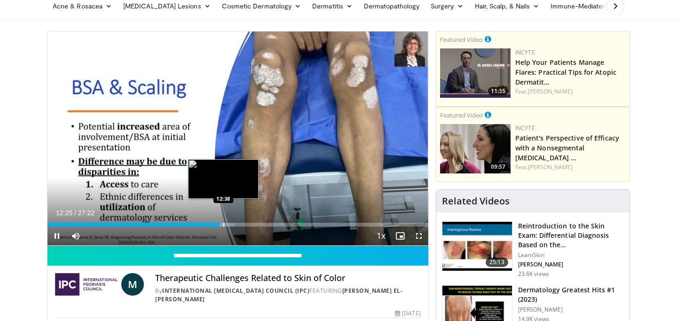
click at [223, 223] on div "Progress Bar" at bounding box center [223, 225] width 1 height 4
click at [221, 226] on div "Progress Bar" at bounding box center [221, 225] width 1 height 4
click at [227, 226] on div "Progress Bar" at bounding box center [227, 225] width 1 height 4
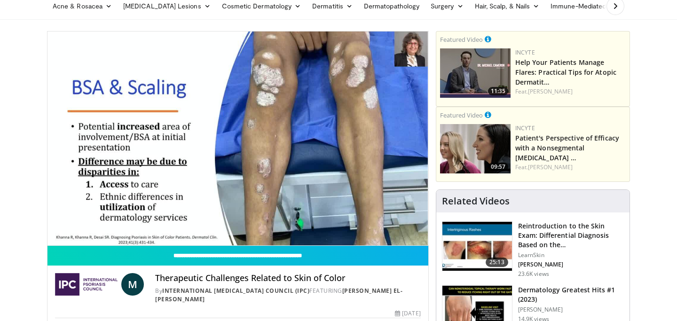
click at [230, 225] on div "10 seconds Tap to unmute" at bounding box center [237, 139] width 381 height 214
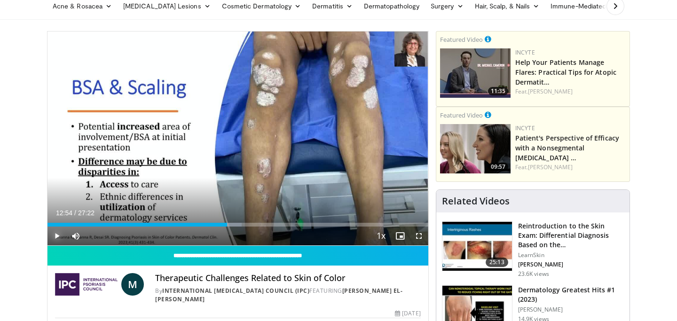
click at [56, 235] on span "Video Player" at bounding box center [56, 236] width 19 height 19
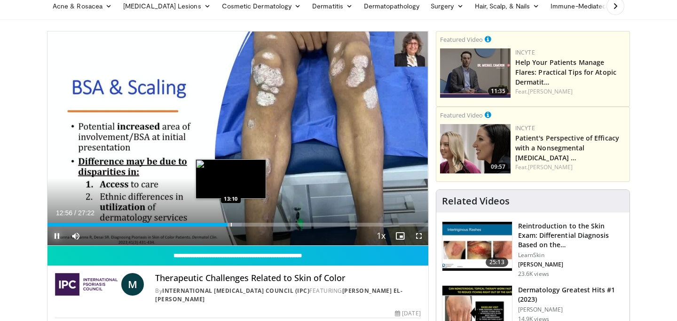
click at [231, 225] on div "Progress Bar" at bounding box center [231, 225] width 1 height 4
click at [235, 225] on div "Progress Bar" at bounding box center [235, 225] width 1 height 4
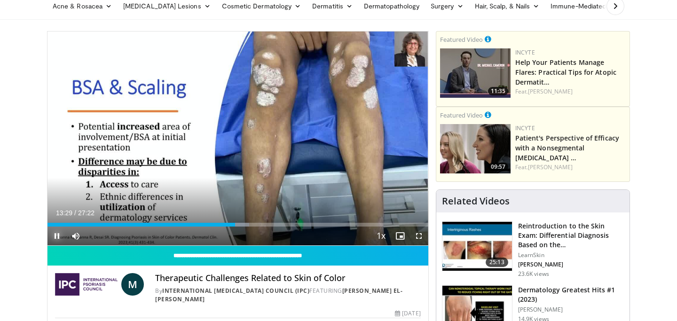
click at [59, 234] on span "Video Player" at bounding box center [56, 236] width 19 height 19
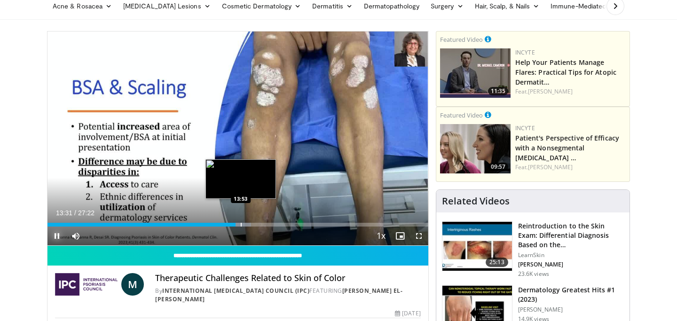
click at [241, 224] on div "Progress Bar" at bounding box center [241, 225] width 1 height 4
click at [246, 224] on div "Progress Bar" at bounding box center [246, 225] width 1 height 4
click at [252, 225] on div "Progress Bar" at bounding box center [252, 225] width 1 height 4
click at [250, 225] on div "Progress Bar" at bounding box center [250, 225] width 1 height 4
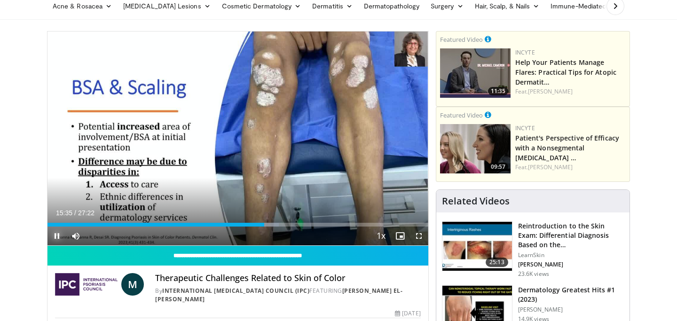
click at [56, 235] on span "Video Player" at bounding box center [56, 236] width 19 height 19
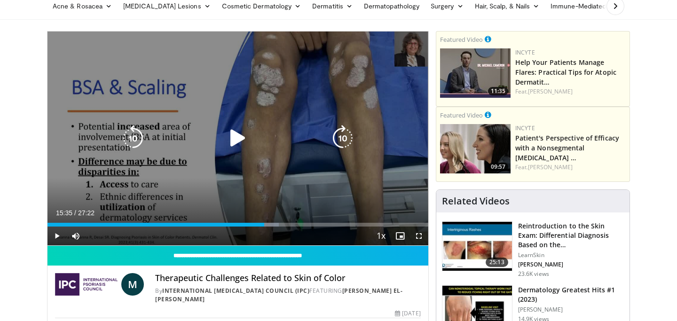
click at [234, 134] on icon "Video Player" at bounding box center [238, 138] width 26 height 26
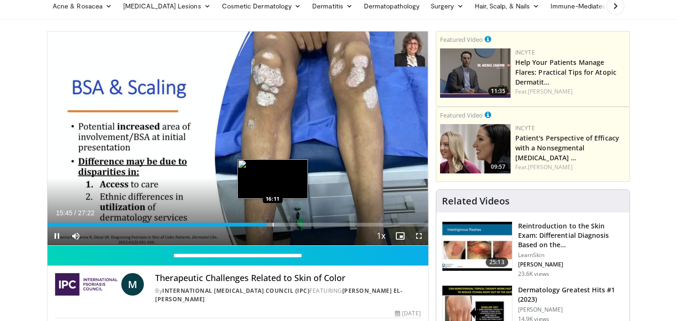
click at [272, 223] on div "Progress Bar" at bounding box center [270, 225] width 23 height 4
click at [280, 226] on div "Progress Bar" at bounding box center [280, 225] width 1 height 4
click at [285, 224] on div "Progress Bar" at bounding box center [284, 225] width 1 height 4
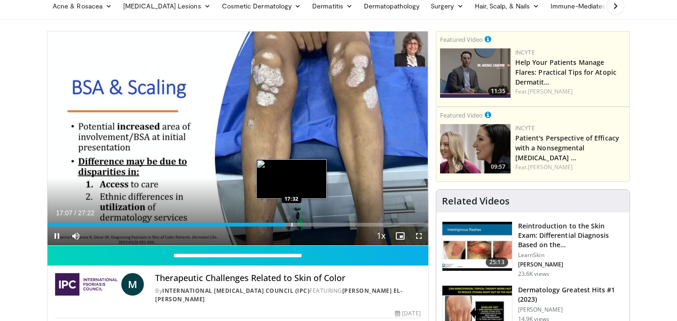
click at [292, 224] on div "Progress Bar" at bounding box center [292, 225] width 1 height 4
click at [296, 223] on div "Progress Bar" at bounding box center [296, 225] width 1 height 4
click at [304, 225] on div "Progress Bar" at bounding box center [304, 225] width 1 height 4
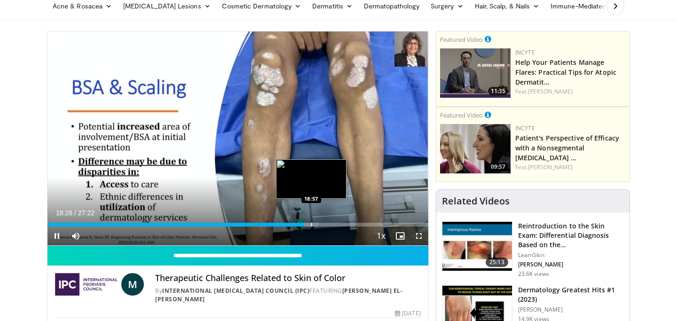
click at [311, 224] on div "Progress Bar" at bounding box center [311, 225] width 1 height 4
click at [314, 224] on div "Progress Bar" at bounding box center [314, 225] width 1 height 4
click at [318, 224] on div "Progress Bar" at bounding box center [318, 225] width 1 height 4
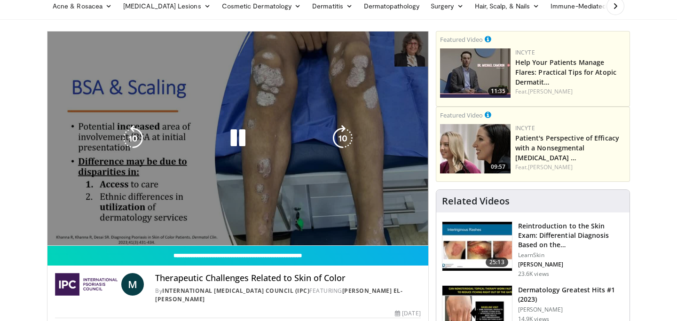
click at [323, 224] on div "10 seconds Tap to unmute" at bounding box center [237, 139] width 381 height 214
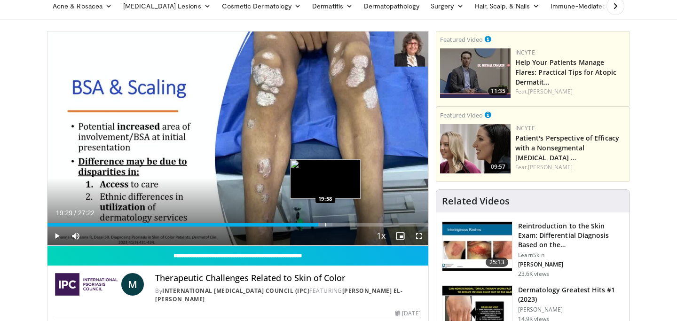
click at [325, 224] on div "Progress Bar" at bounding box center [325, 225] width 1 height 4
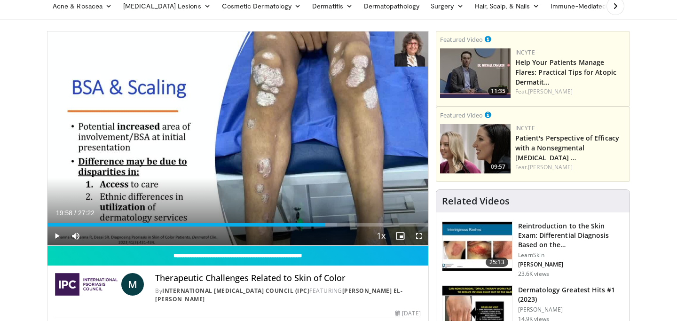
click at [329, 224] on div "Progress Bar" at bounding box center [329, 225] width 1 height 4
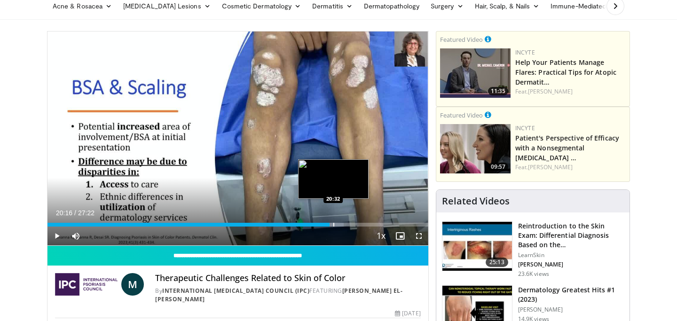
click at [333, 224] on div "Progress Bar" at bounding box center [333, 225] width 1 height 4
click at [340, 224] on div "Progress Bar" at bounding box center [340, 225] width 1 height 4
click at [346, 224] on div "Progress Bar" at bounding box center [346, 225] width 1 height 4
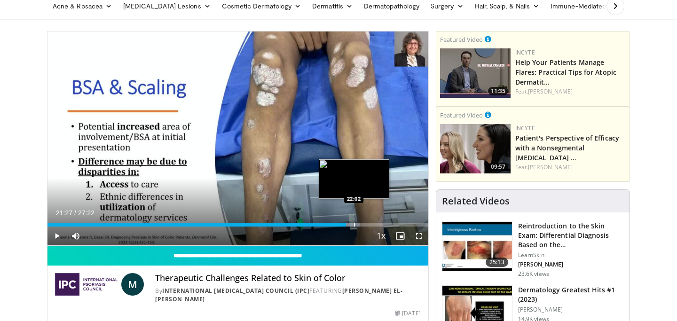
click at [354, 223] on div "Progress Bar" at bounding box center [354, 225] width 1 height 4
click at [360, 224] on div "Progress Bar" at bounding box center [360, 225] width 1 height 4
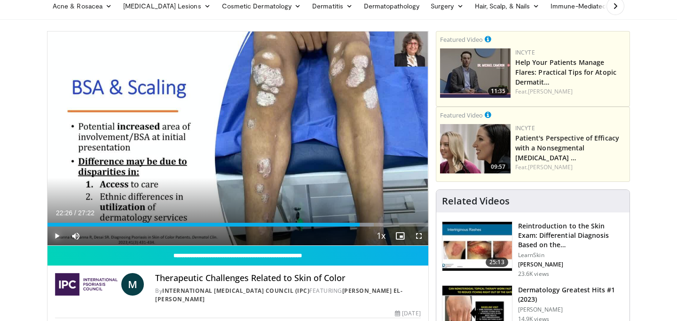
click at [55, 239] on span "Video Player" at bounding box center [56, 236] width 19 height 19
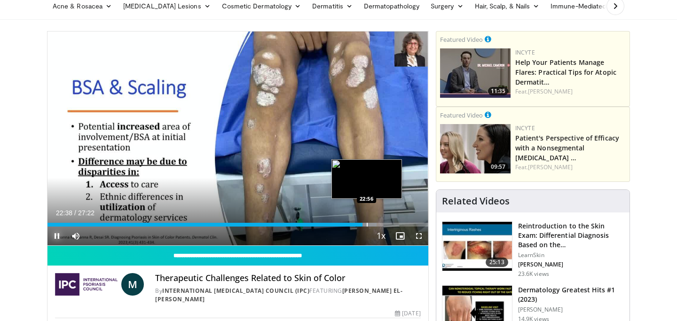
click at [367, 225] on div "Progress Bar" at bounding box center [367, 225] width 1 height 4
click at [373, 225] on div "Progress Bar" at bounding box center [373, 225] width 1 height 4
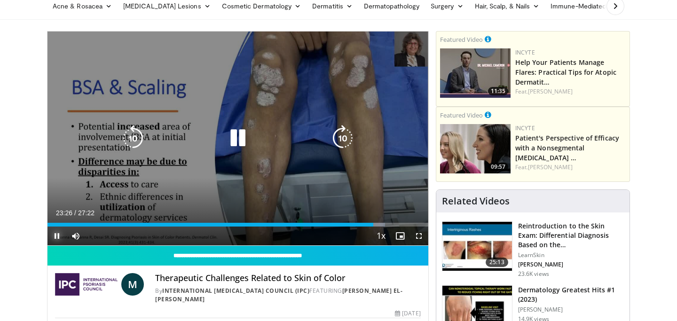
click at [379, 224] on div "Progress Bar" at bounding box center [376, 225] width 18 height 4
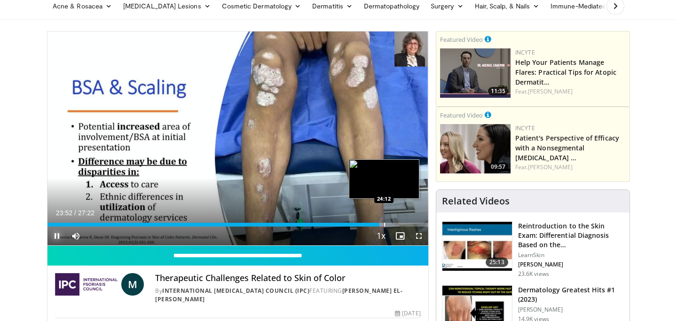
click at [384, 224] on div "Progress Bar" at bounding box center [384, 225] width 1 height 4
click at [394, 224] on div "Progress Bar" at bounding box center [393, 225] width 1 height 4
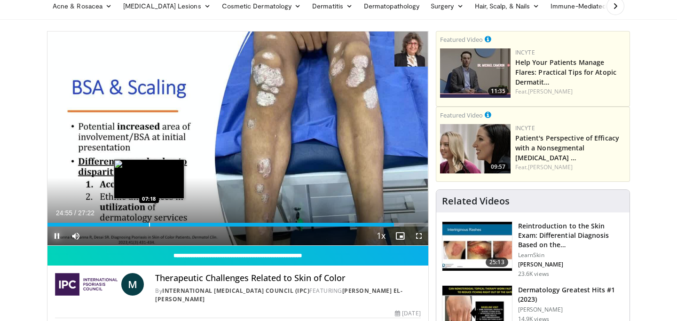
click at [149, 223] on div "Progress Bar" at bounding box center [149, 225] width 1 height 4
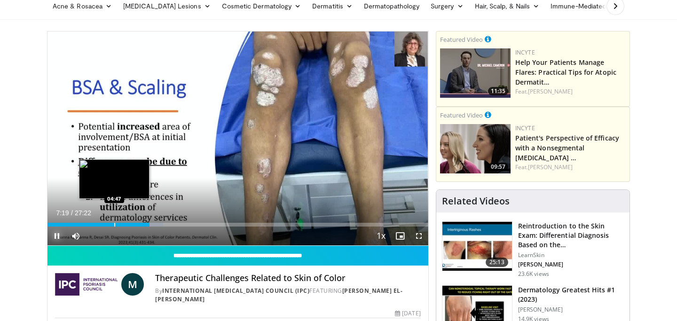
click at [114, 224] on div "Progress Bar" at bounding box center [114, 225] width 1 height 4
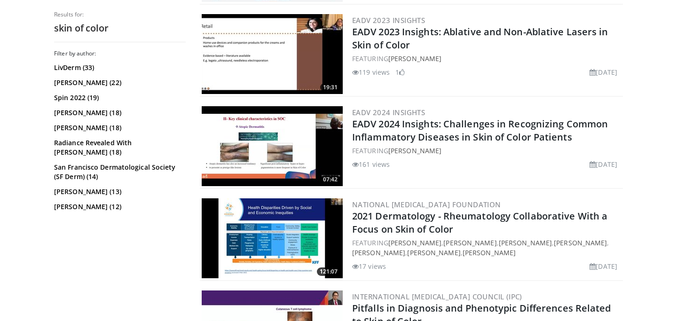
scroll to position [1867, 0]
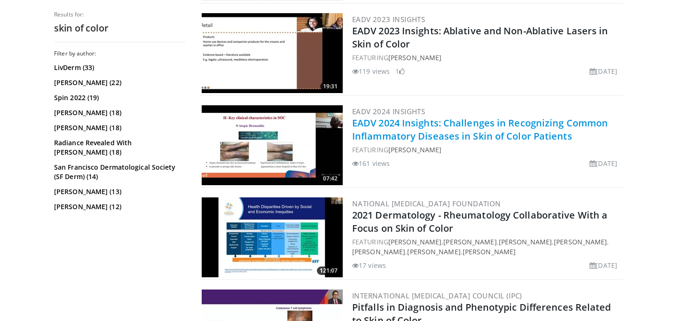
click at [434, 137] on link "EADV 2024 Insights: Challenges in Recognizing Common Inflammatory Diseases in S…" at bounding box center [480, 130] width 256 height 26
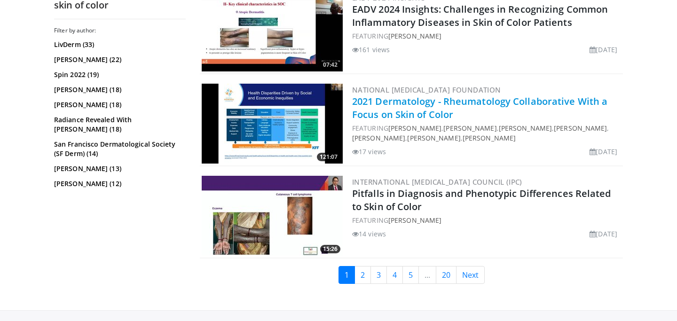
scroll to position [1981, 0]
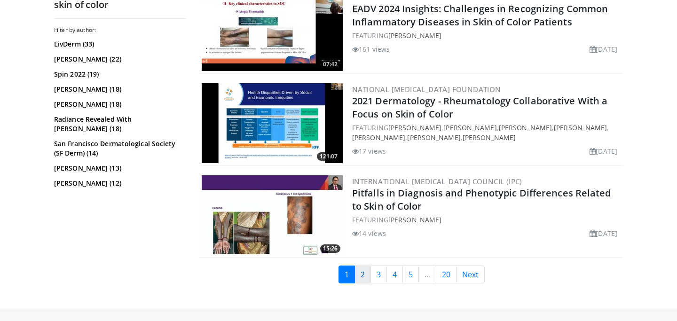
click at [362, 276] on link "2" at bounding box center [363, 275] width 16 height 18
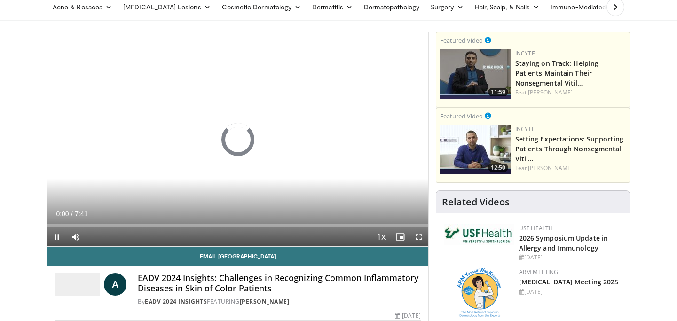
scroll to position [75, 0]
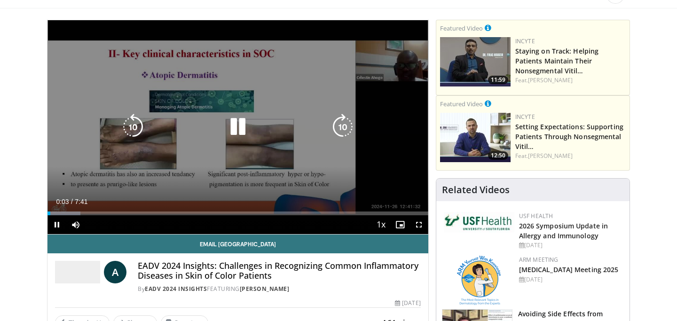
click at [343, 132] on icon "Video Player" at bounding box center [343, 127] width 26 height 26
click at [341, 121] on icon "Video Player" at bounding box center [343, 127] width 26 height 26
click at [344, 127] on icon "Video Player" at bounding box center [343, 127] width 26 height 26
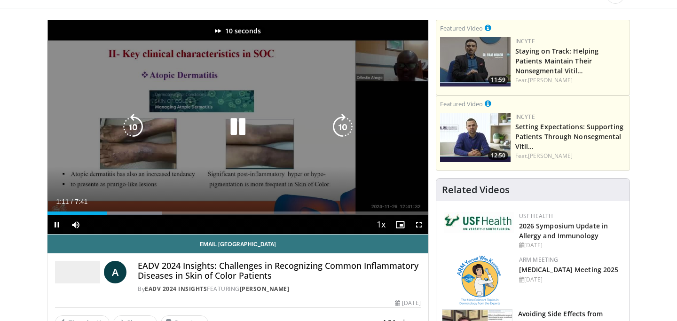
click at [344, 127] on icon "Video Player" at bounding box center [343, 127] width 26 height 26
click at [345, 128] on icon "Video Player" at bounding box center [343, 127] width 26 height 26
click at [341, 127] on icon "Video Player" at bounding box center [343, 127] width 26 height 26
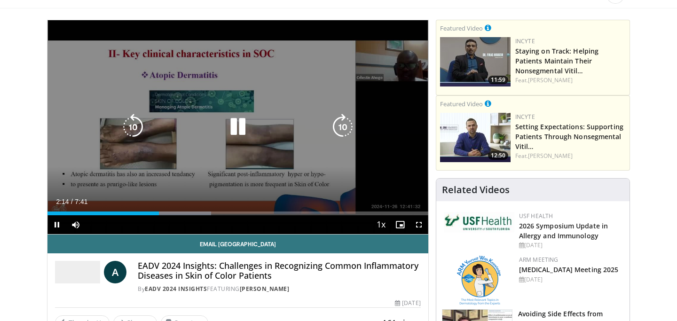
click at [209, 75] on div "20 seconds Tap to unmute" at bounding box center [237, 127] width 381 height 214
click at [240, 120] on icon "Video Player" at bounding box center [238, 127] width 26 height 26
click at [344, 124] on icon "Video Player" at bounding box center [343, 127] width 26 height 26
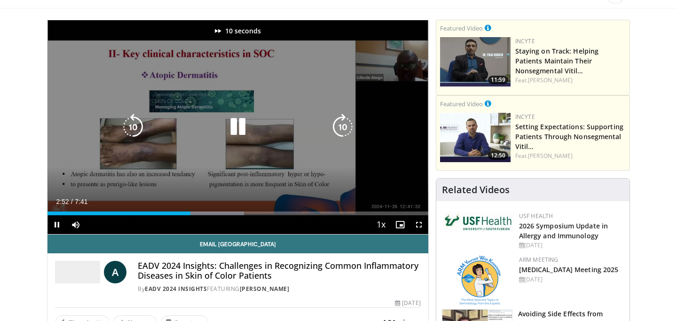
click at [344, 124] on icon "Video Player" at bounding box center [343, 127] width 26 height 26
click at [341, 122] on icon "Video Player" at bounding box center [343, 127] width 26 height 26
click at [341, 127] on icon "Video Player" at bounding box center [343, 127] width 26 height 26
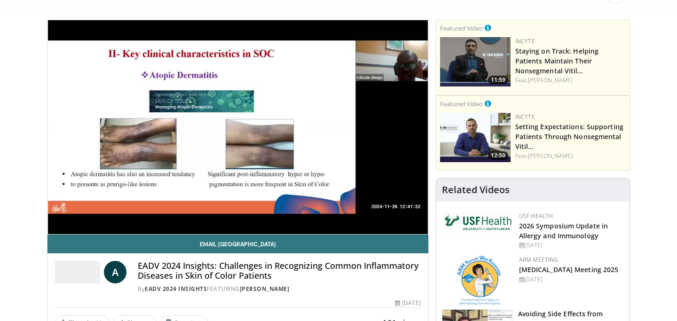
click at [341, 127] on div "10 seconds Tap to unmute" at bounding box center [237, 127] width 381 height 214
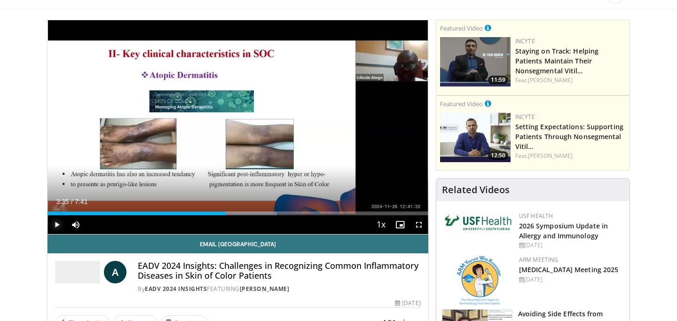
click at [55, 222] on span "Video Player" at bounding box center [56, 224] width 19 height 19
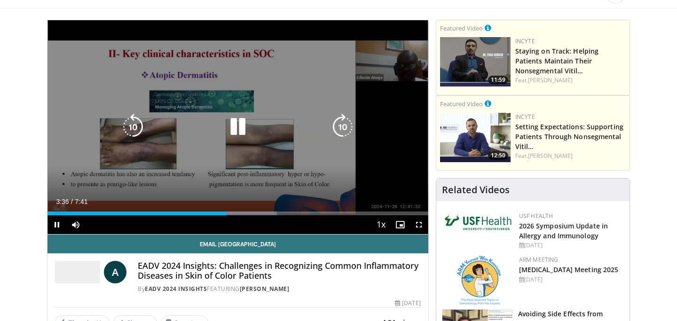
click at [339, 132] on icon "Video Player" at bounding box center [343, 127] width 26 height 26
click at [342, 123] on icon "Video Player" at bounding box center [343, 127] width 26 height 26
click at [347, 127] on icon "Video Player" at bounding box center [343, 127] width 26 height 26
click at [344, 125] on icon "Video Player" at bounding box center [343, 127] width 26 height 26
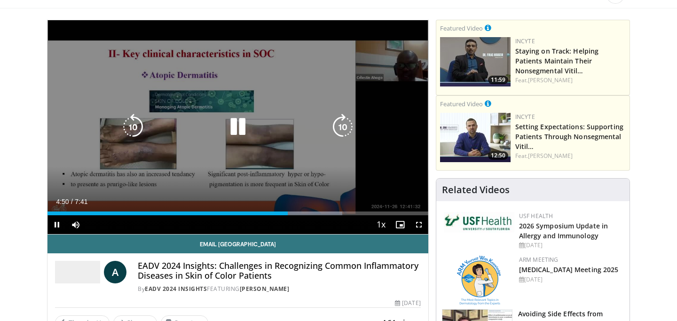
click at [348, 129] on icon "Video Player" at bounding box center [343, 127] width 26 height 26
click at [349, 130] on icon "Video Player" at bounding box center [343, 127] width 26 height 26
click at [344, 125] on icon "Video Player" at bounding box center [343, 127] width 26 height 26
click at [345, 123] on icon "Video Player" at bounding box center [343, 127] width 26 height 26
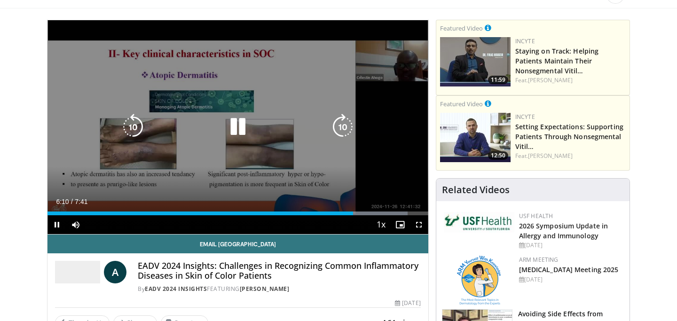
click at [343, 126] on icon "Video Player" at bounding box center [343, 127] width 26 height 26
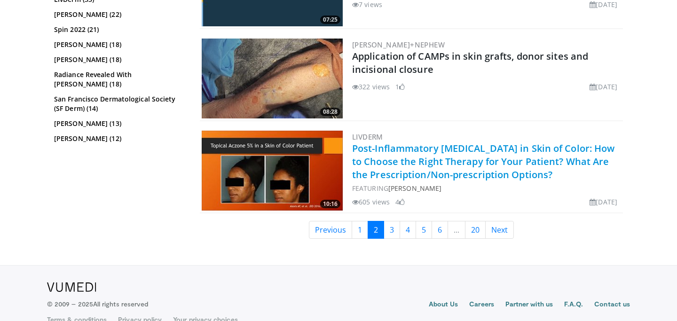
scroll to position [1399, 0]
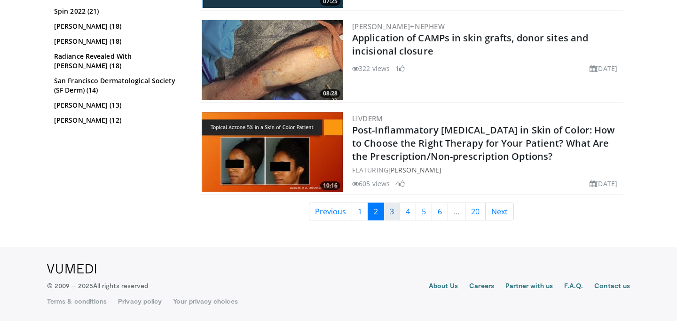
click at [393, 210] on link "3" at bounding box center [392, 212] width 16 height 18
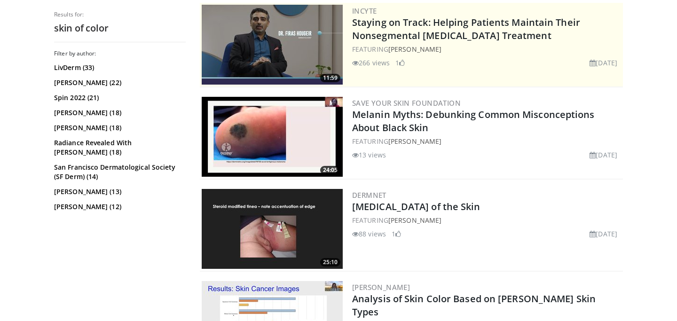
scroll to position [221, 0]
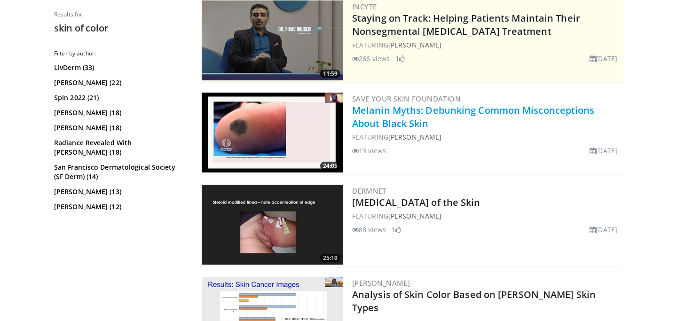
click at [379, 127] on link "Melanin Myths: Debunking Common Misconceptions About Black Skin" at bounding box center [473, 117] width 243 height 26
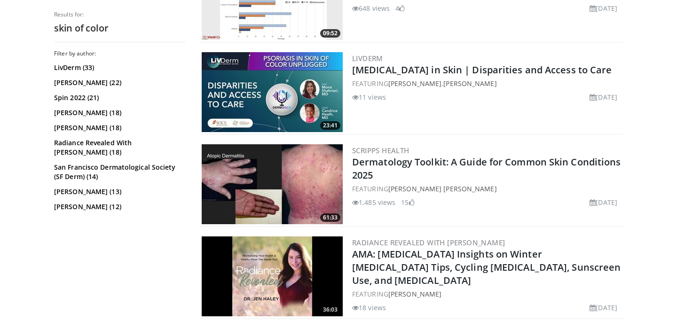
click at [369, 250] on link "AMA: [MEDICAL_DATA] Insights on Winter [MEDICAL_DATA] Tips, Cycling [MEDICAL_DA…" at bounding box center [486, 267] width 268 height 39
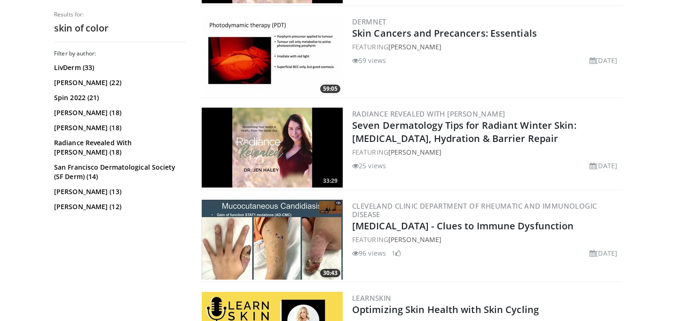
scroll to position [847, 0]
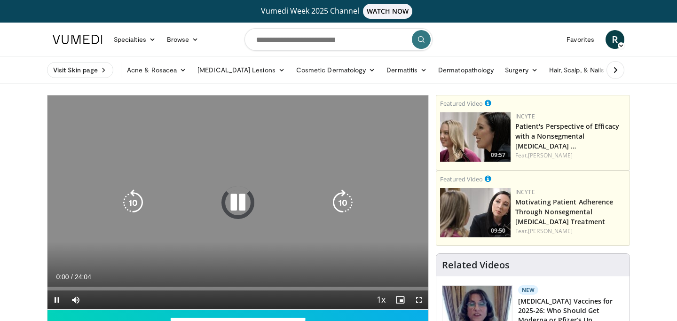
click at [339, 201] on icon "Video Player" at bounding box center [343, 202] width 26 height 26
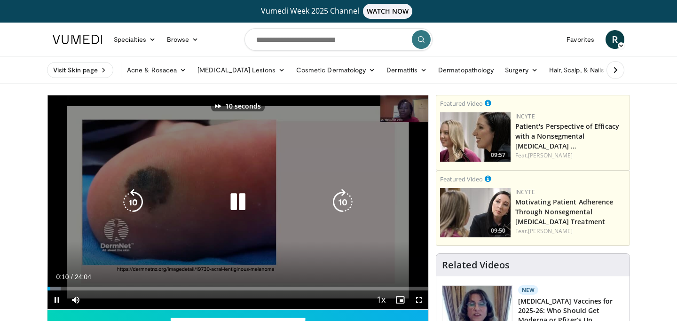
click at [350, 204] on icon "Video Player" at bounding box center [343, 202] width 26 height 26
click at [339, 195] on icon "Video Player" at bounding box center [343, 202] width 26 height 26
click at [344, 207] on icon "Video Player" at bounding box center [343, 202] width 26 height 26
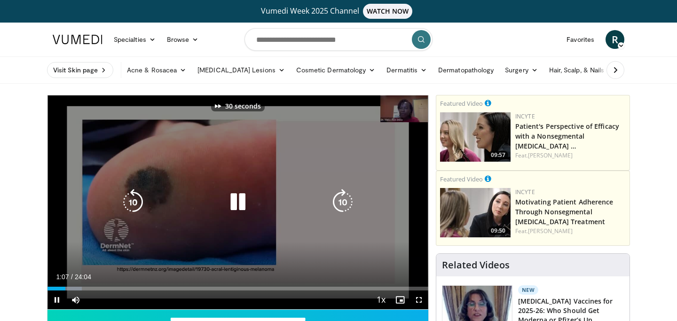
click at [341, 201] on icon "Video Player" at bounding box center [343, 202] width 26 height 26
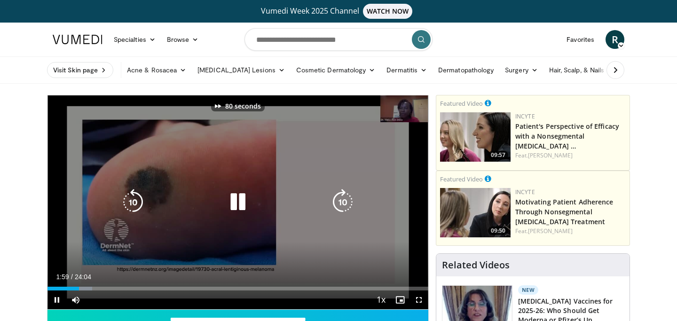
click at [341, 201] on icon "Video Player" at bounding box center [343, 202] width 26 height 26
click at [339, 198] on icon "Video Player" at bounding box center [343, 202] width 26 height 26
click at [344, 205] on icon "Video Player" at bounding box center [343, 202] width 26 height 26
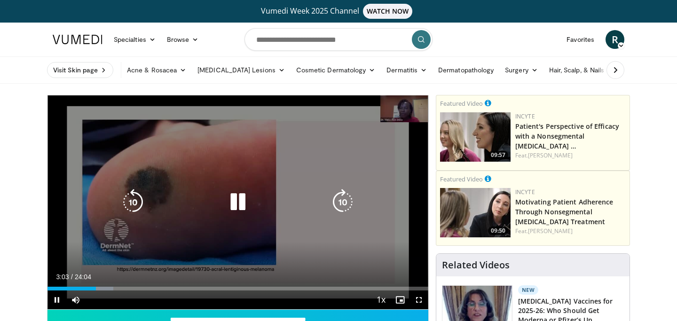
click at [344, 205] on icon "Video Player" at bounding box center [343, 202] width 26 height 26
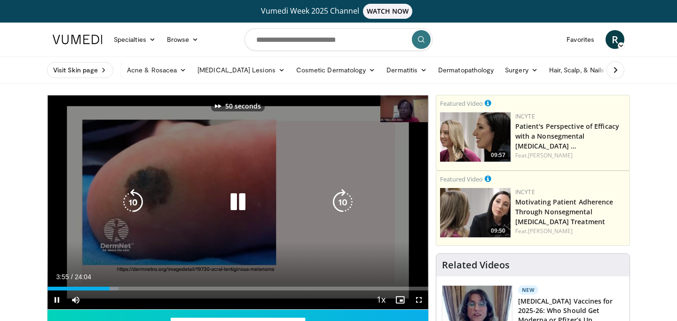
click at [344, 205] on icon "Video Player" at bounding box center [343, 202] width 26 height 26
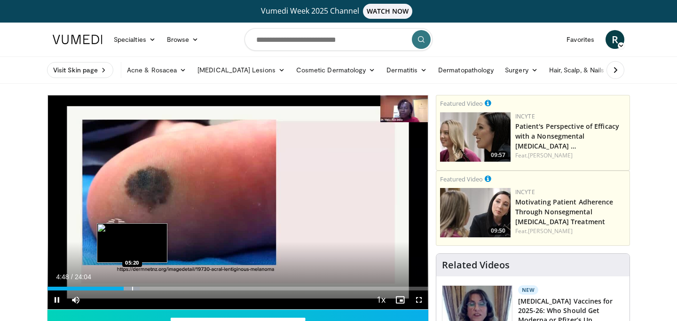
click at [132, 289] on div "Progress Bar" at bounding box center [128, 289] width 24 height 4
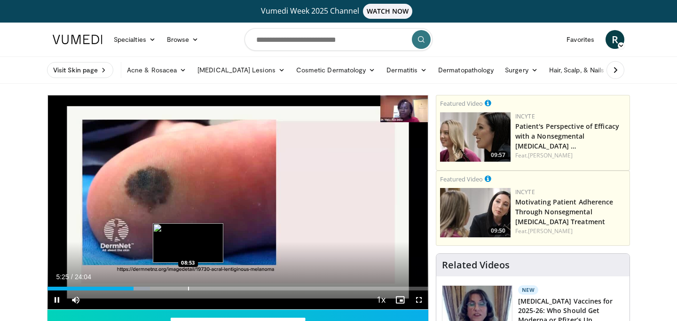
click at [188, 287] on div "100 seconds Tap to unmute" at bounding box center [237, 202] width 381 height 214
click at [187, 288] on div "Progress Bar" at bounding box center [187, 289] width 1 height 4
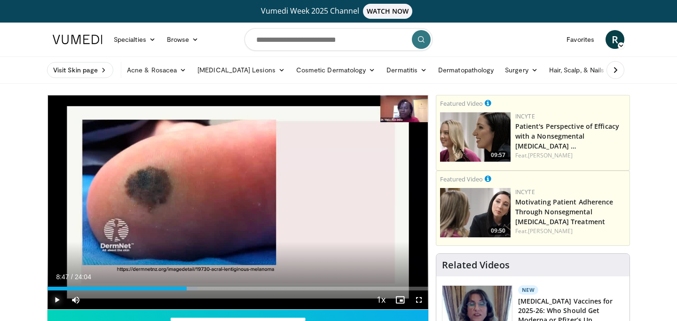
click at [55, 302] on span "Video Player" at bounding box center [56, 300] width 19 height 19
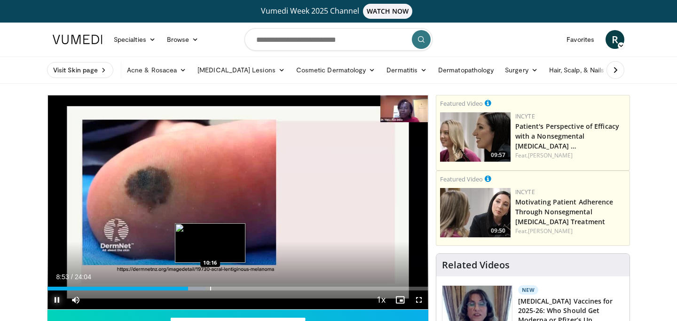
click at [210, 289] on div "Progress Bar" at bounding box center [210, 289] width 1 height 4
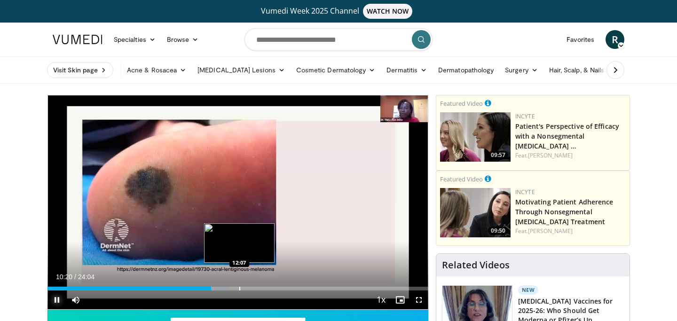
click at [239, 288] on div "Progress Bar" at bounding box center [239, 289] width 1 height 4
click at [250, 290] on div "Progress Bar" at bounding box center [250, 289] width 1 height 4
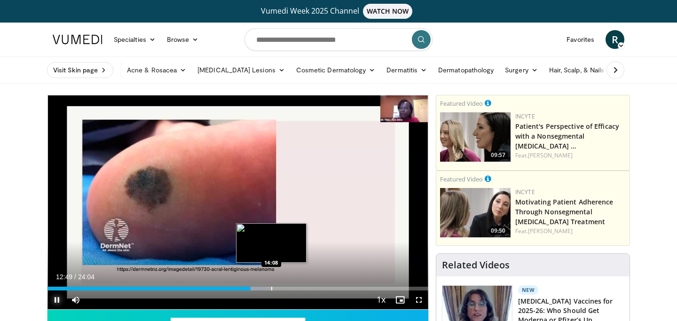
click at [271, 290] on div "Progress Bar" at bounding box center [271, 289] width 1 height 4
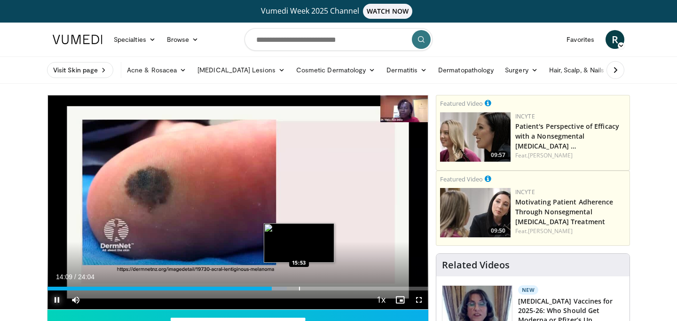
click at [299, 289] on div "Progress Bar" at bounding box center [299, 289] width 1 height 4
click at [310, 289] on div "Progress Bar" at bounding box center [310, 289] width 1 height 4
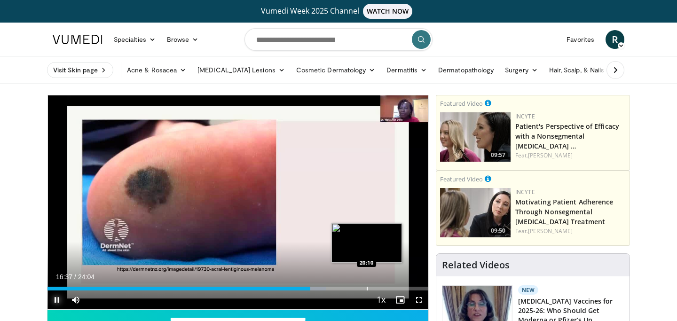
click at [367, 287] on div "Progress Bar" at bounding box center [367, 289] width 1 height 4
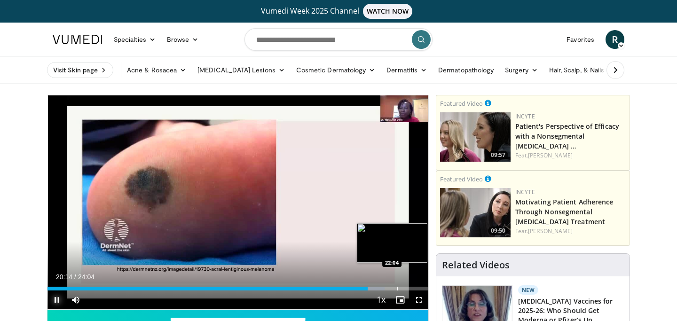
click at [397, 289] on div "Progress Bar" at bounding box center [397, 289] width 1 height 4
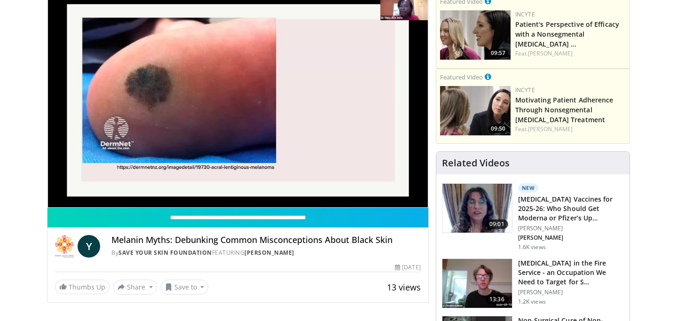
scroll to position [105, 0]
